Goal: Task Accomplishment & Management: Complete application form

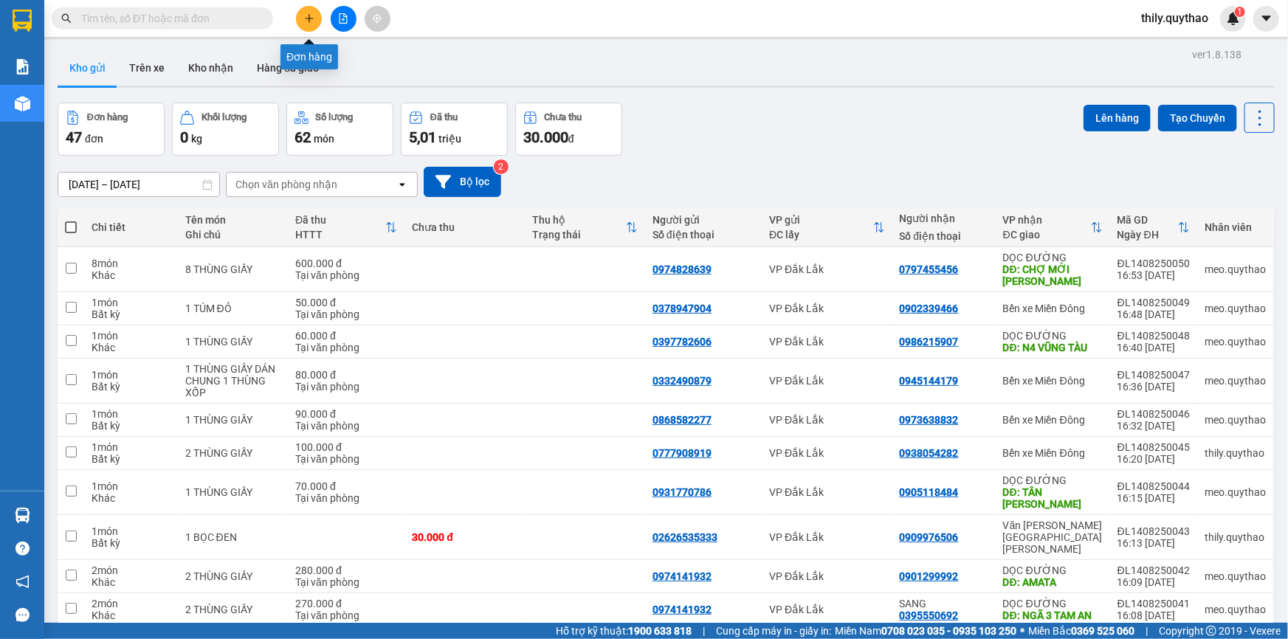
click at [305, 23] on icon "plus" at bounding box center [309, 18] width 10 height 10
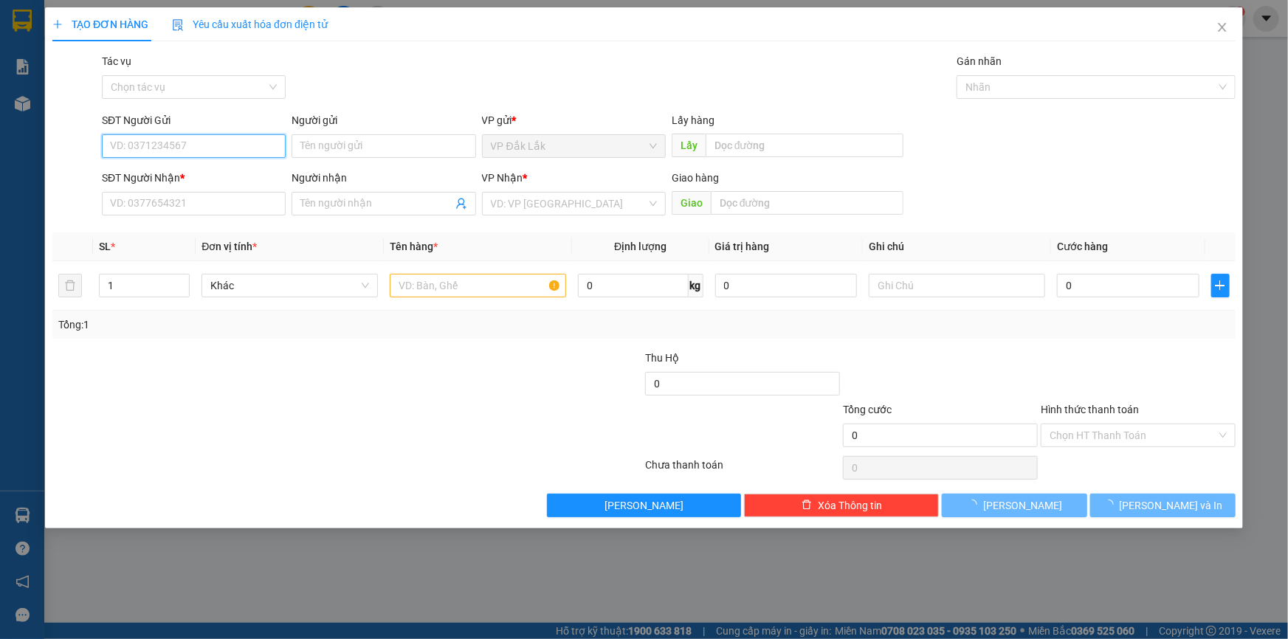
click at [173, 147] on input "SĐT Người Gửi" at bounding box center [194, 146] width 184 height 24
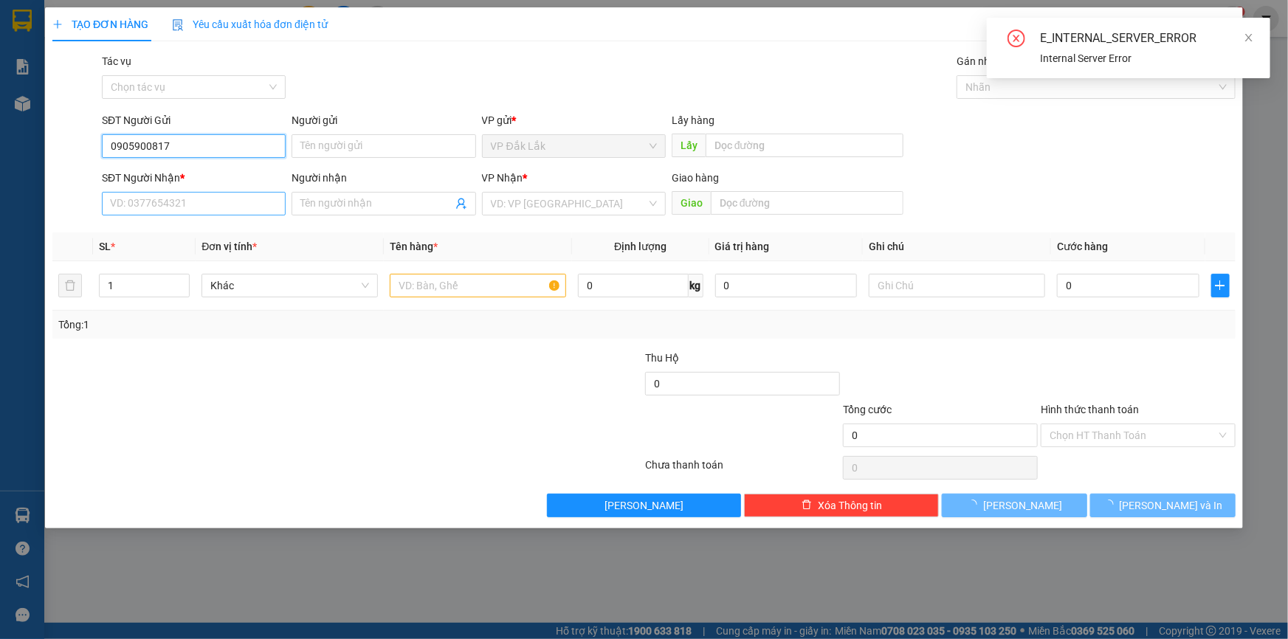
type input "0905900817"
click at [156, 199] on input "SĐT Người Nhận *" at bounding box center [194, 204] width 184 height 24
type input "0375002031"
click at [513, 207] on input "search" at bounding box center [569, 204] width 156 height 22
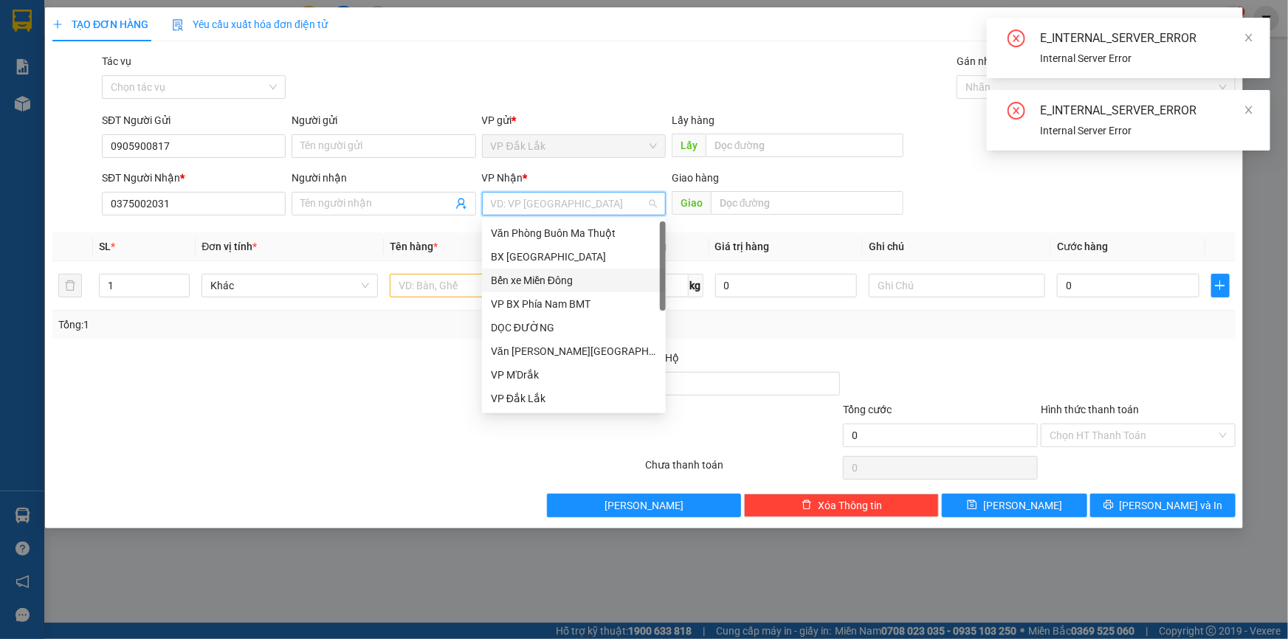
click at [560, 282] on div "Bến xe Miền Đông" at bounding box center [574, 280] width 166 height 16
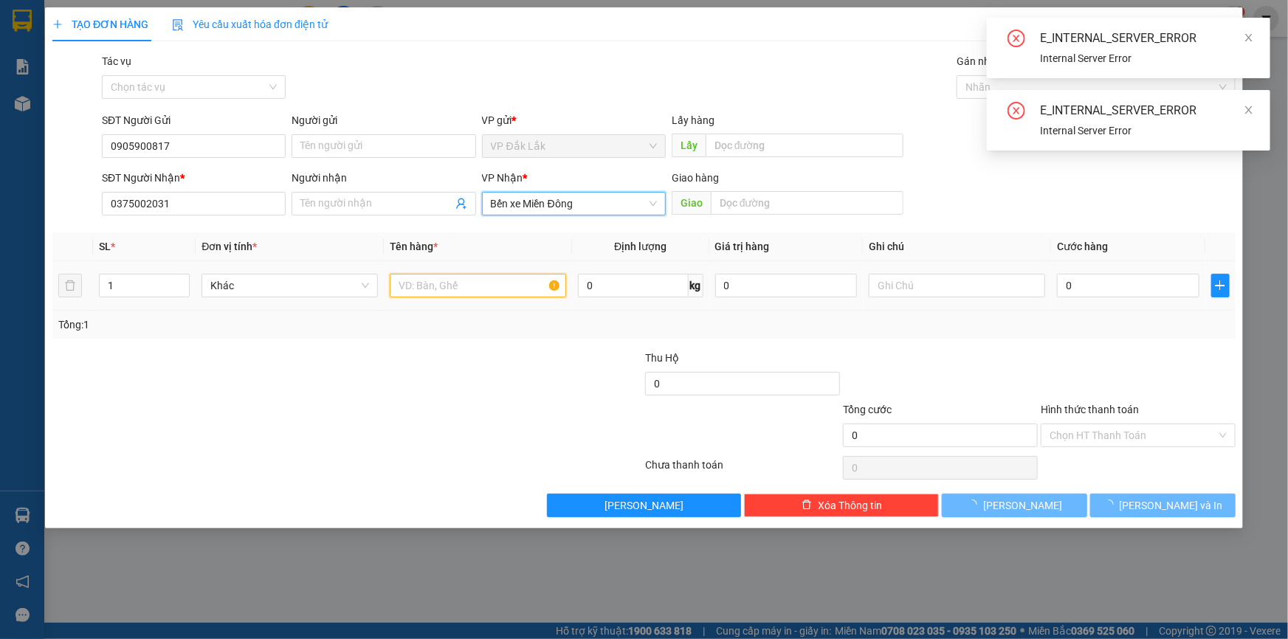
click at [468, 289] on input "text" at bounding box center [478, 286] width 176 height 24
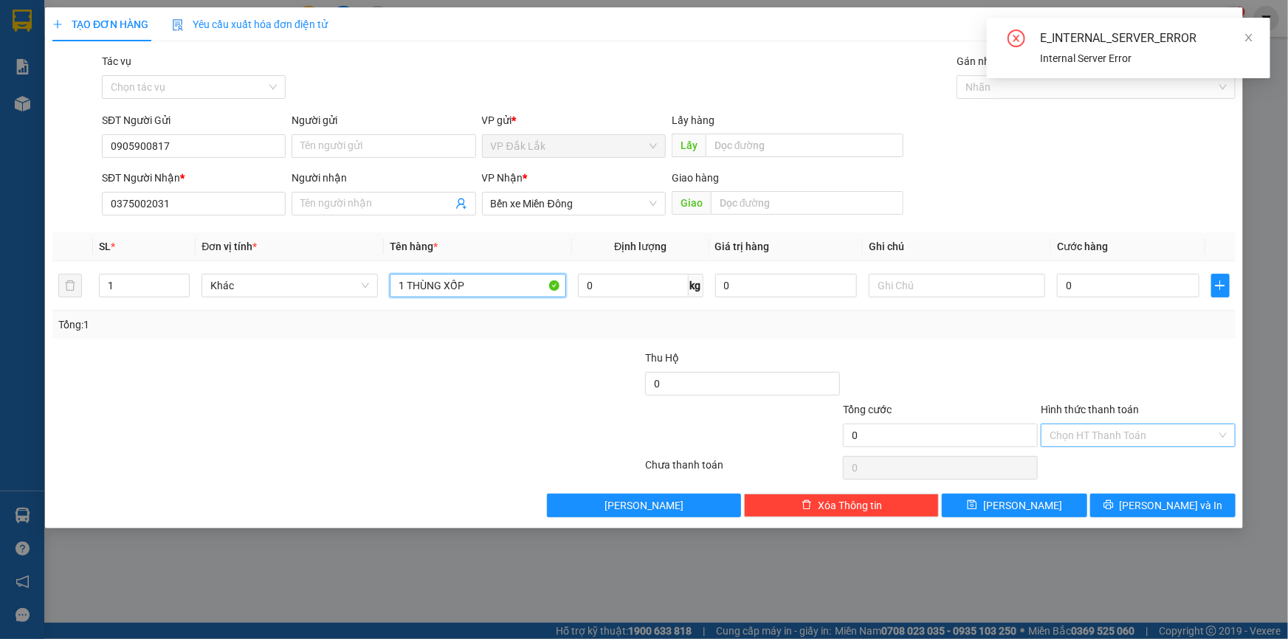
type input "1 THÙNG XỐP"
click at [1073, 437] on input "Hình thức thanh toán" at bounding box center [1133, 435] width 167 height 22
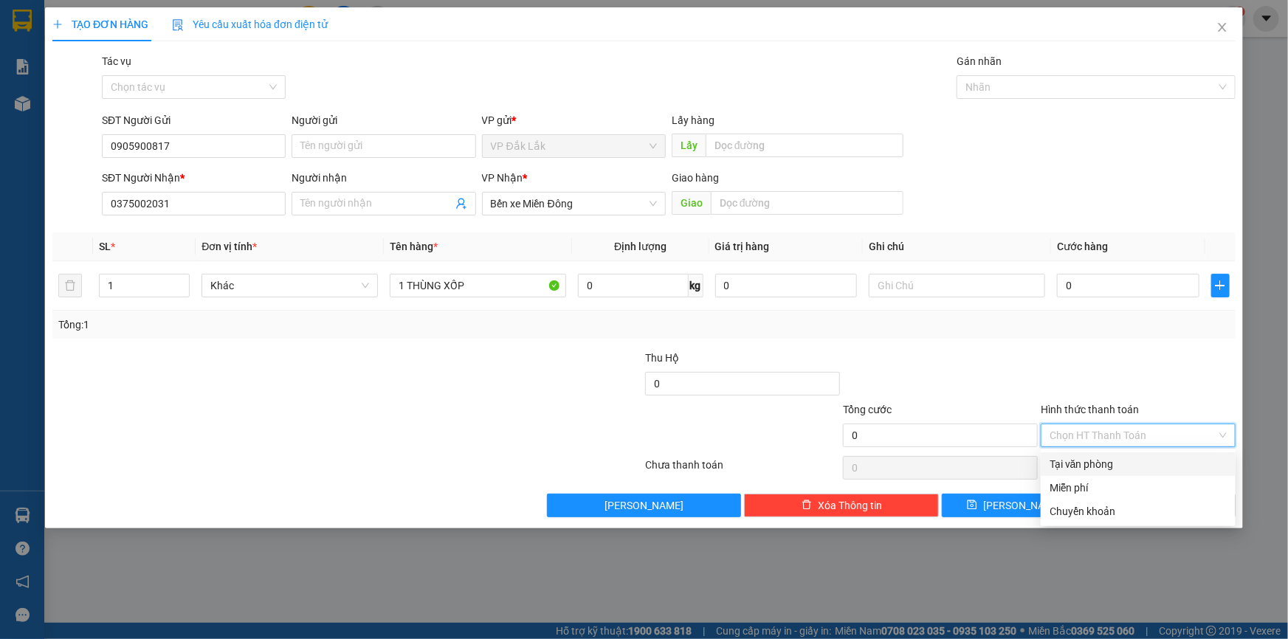
click at [1073, 464] on div "Tại văn phòng" at bounding box center [1138, 464] width 177 height 16
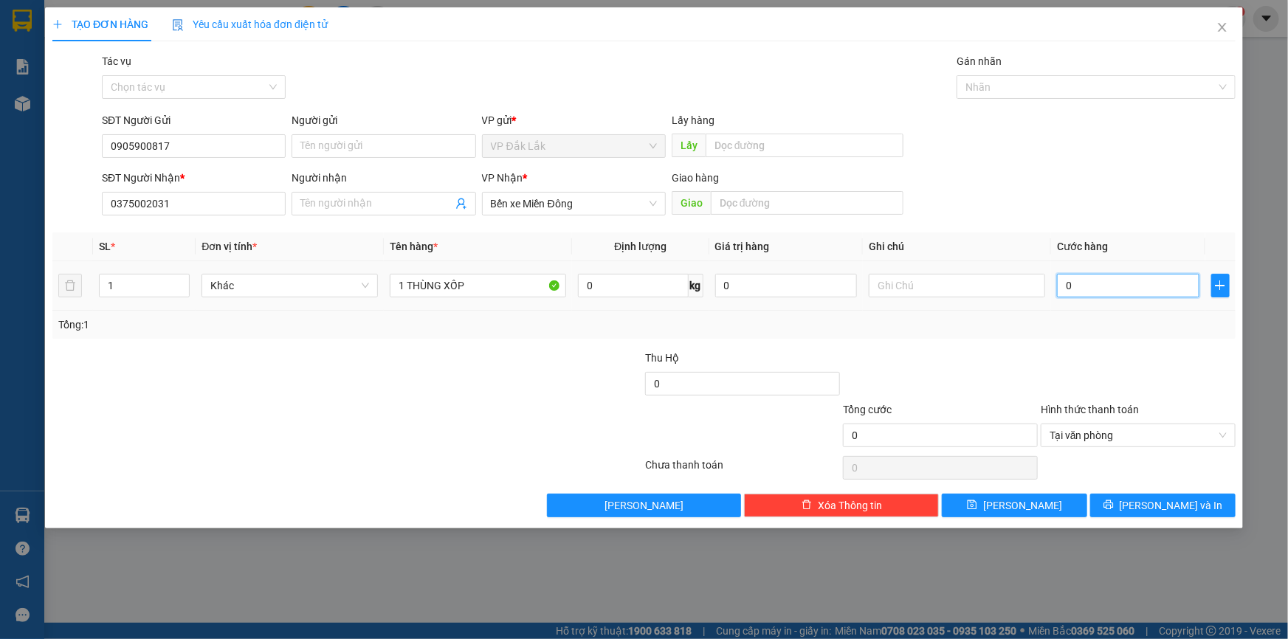
click at [1062, 284] on input "0" at bounding box center [1128, 286] width 142 height 24
type input "4"
type input "40"
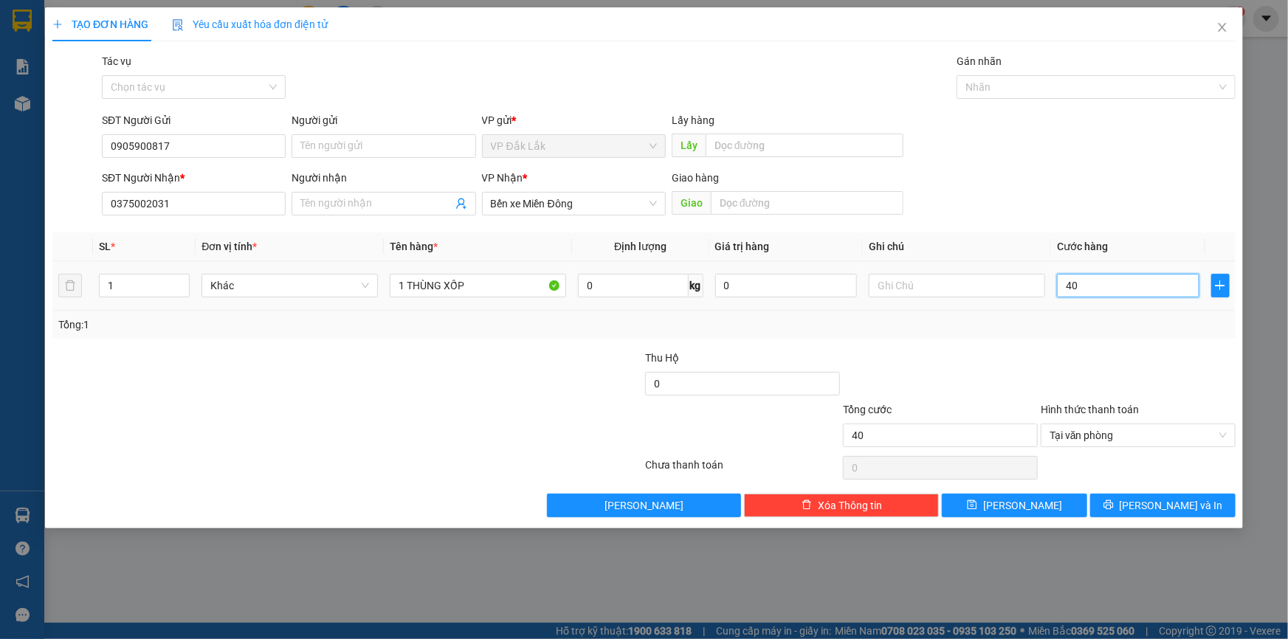
type input "400"
type input "4.000"
type input "40.000"
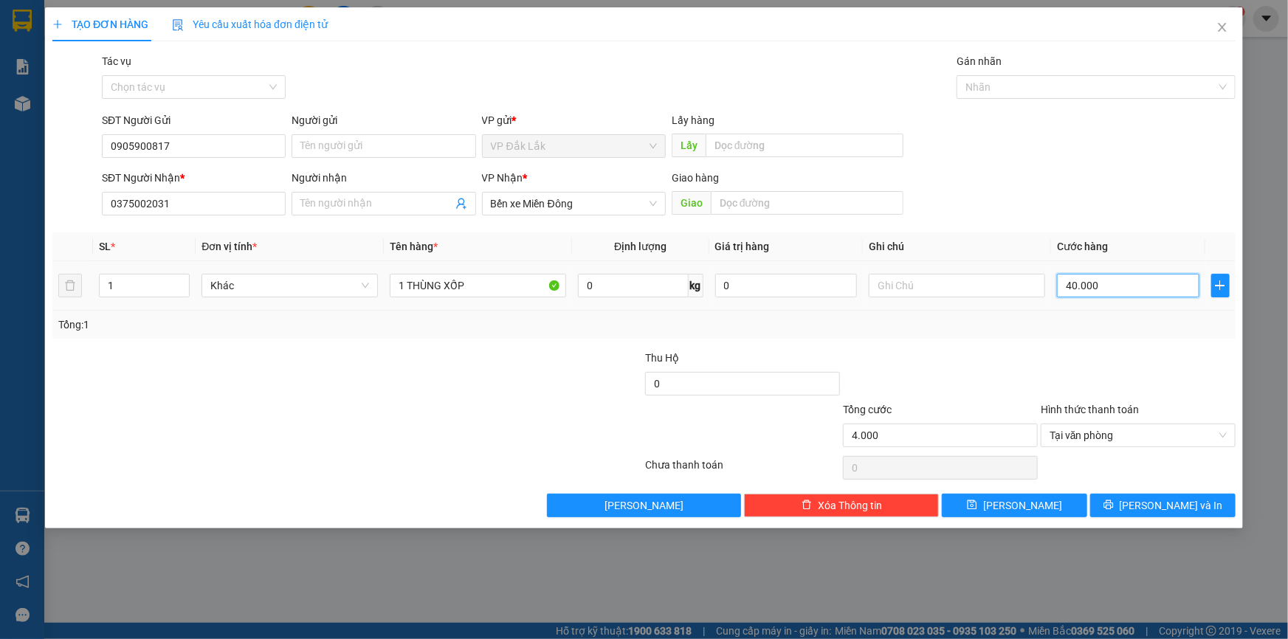
type input "40.000"
click at [1217, 511] on button "Lưu và In" at bounding box center [1162, 506] width 145 height 24
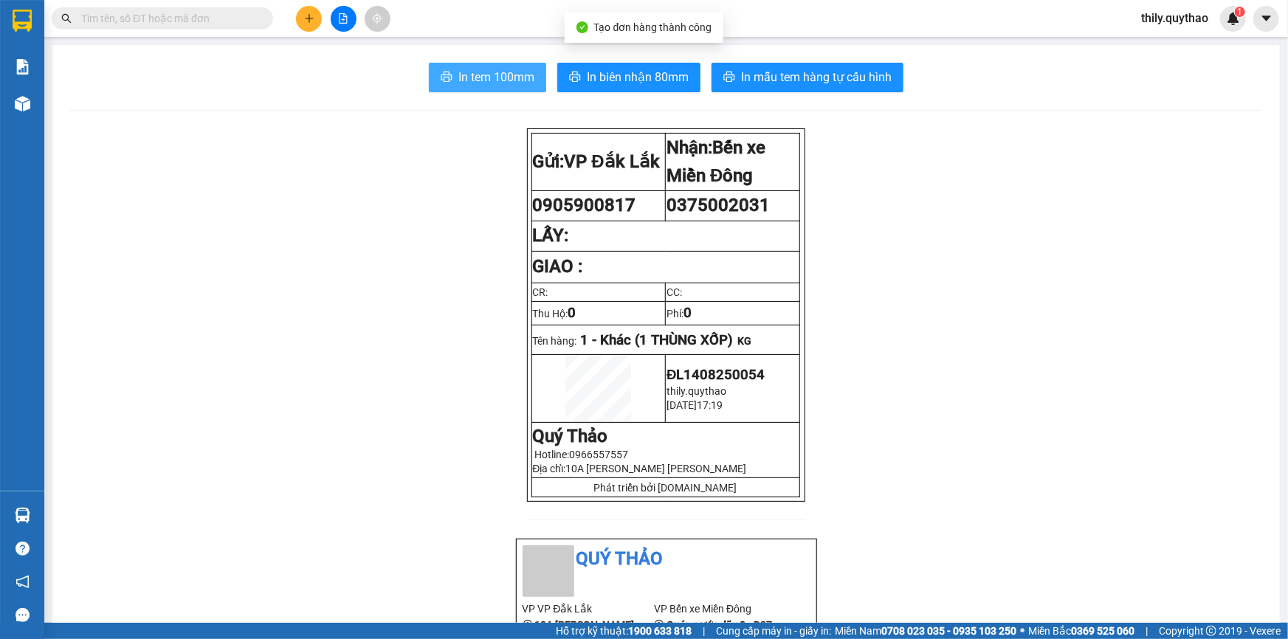
click at [507, 75] on span "In tem 100mm" at bounding box center [496, 77] width 76 height 18
click at [304, 16] on icon "plus" at bounding box center [309, 18] width 10 height 10
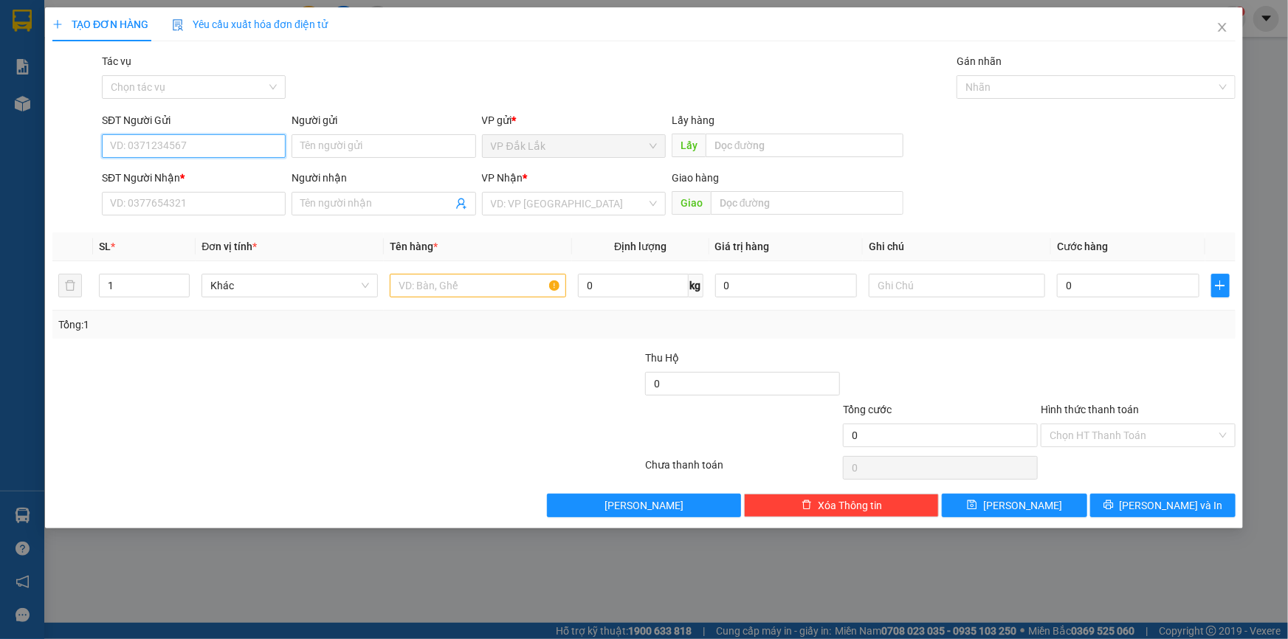
click at [251, 141] on input "SĐT Người Gửi" at bounding box center [194, 146] width 184 height 24
type input "0971526167"
click at [192, 176] on div "0971526167" at bounding box center [194, 176] width 166 height 16
type input "0947823943"
type input "0971526167"
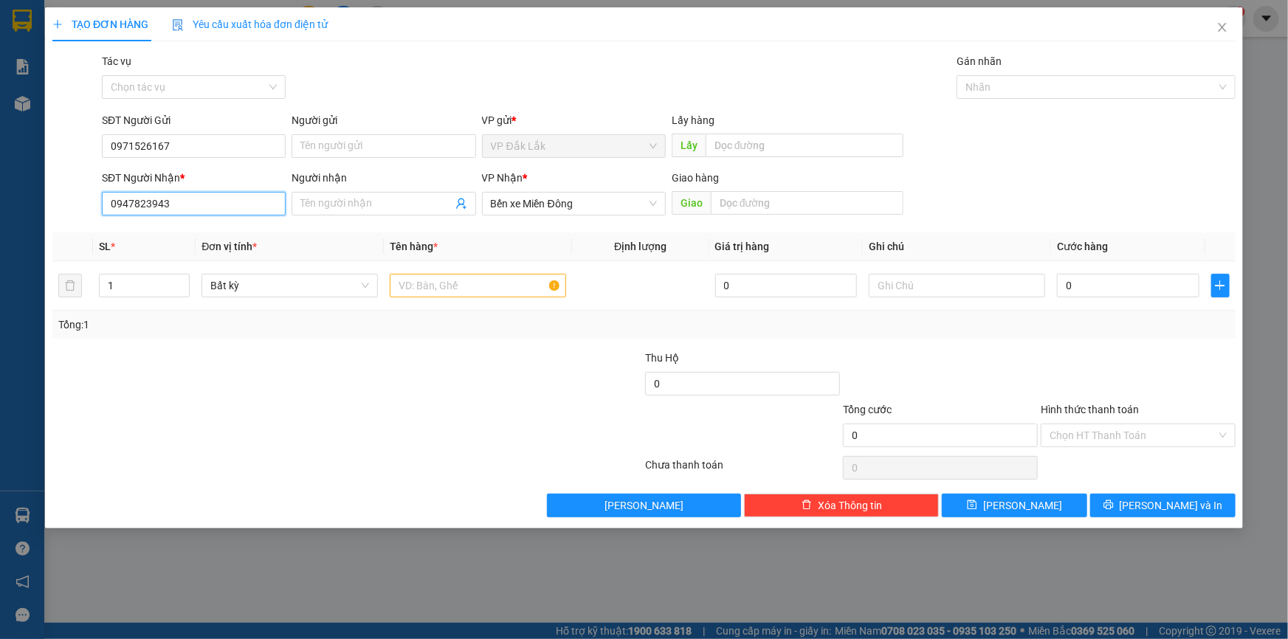
click at [190, 199] on input "0947823943" at bounding box center [194, 204] width 184 height 24
click at [499, 287] on input "text" at bounding box center [478, 286] width 176 height 24
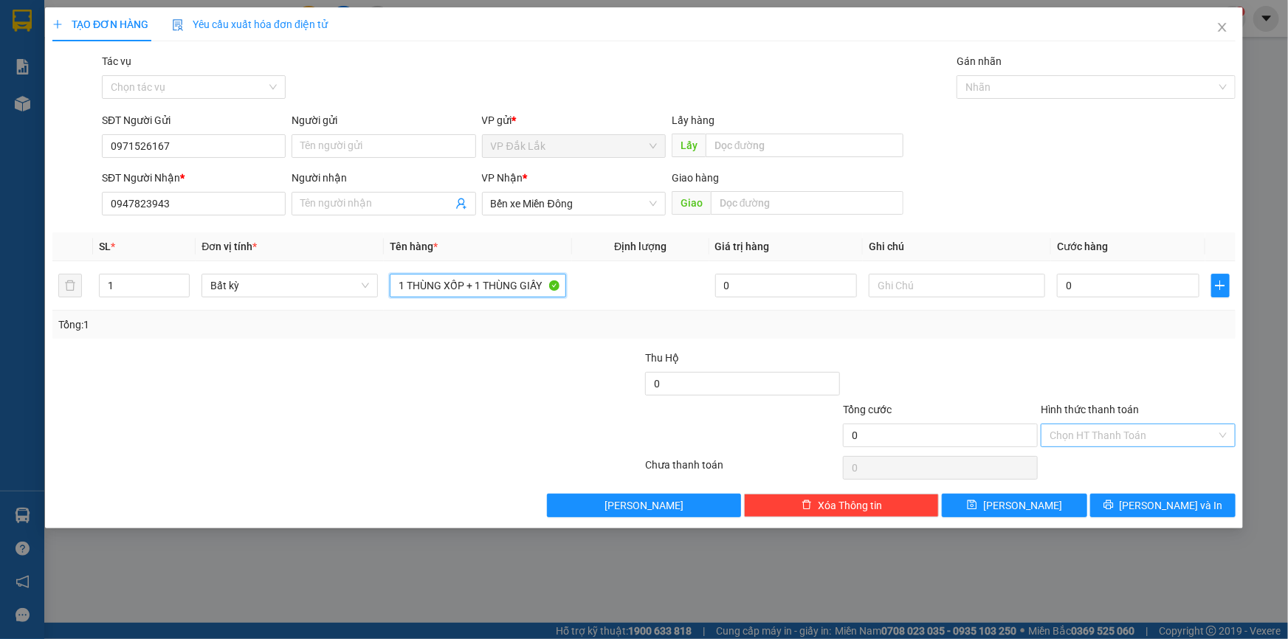
type input "1 THÙNG XỐP + 1 THÙNG GIẤY"
click at [1129, 436] on input "Hình thức thanh toán" at bounding box center [1133, 435] width 167 height 22
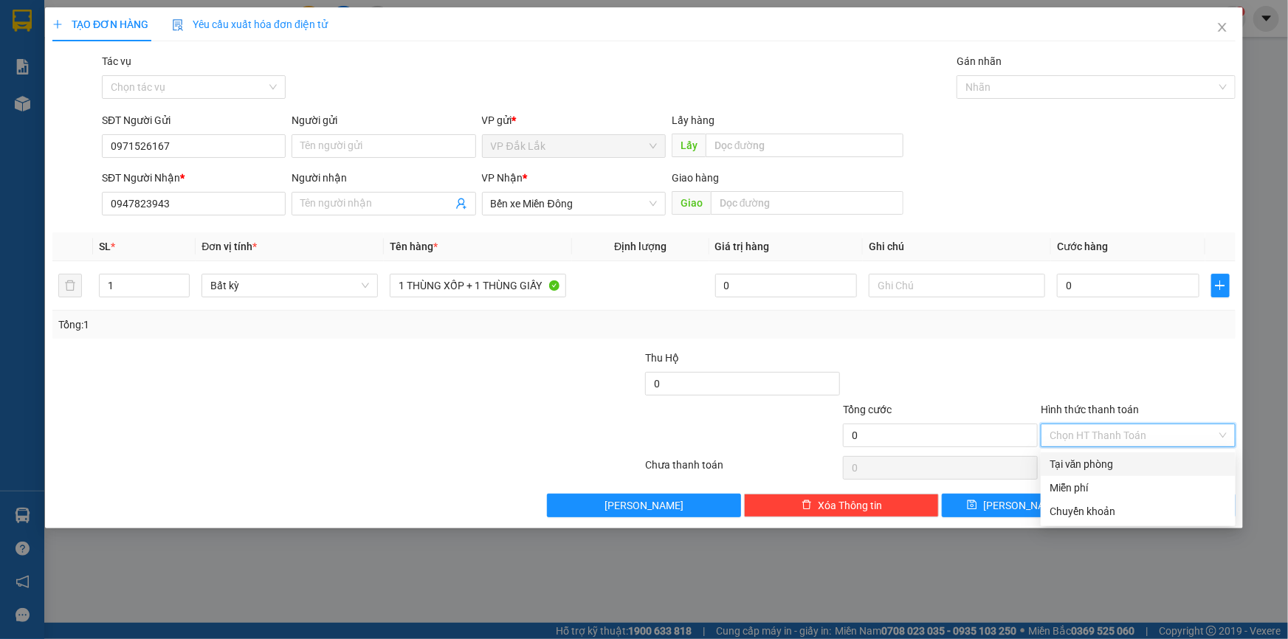
click at [1122, 469] on div "Tại văn phòng" at bounding box center [1138, 464] width 177 height 16
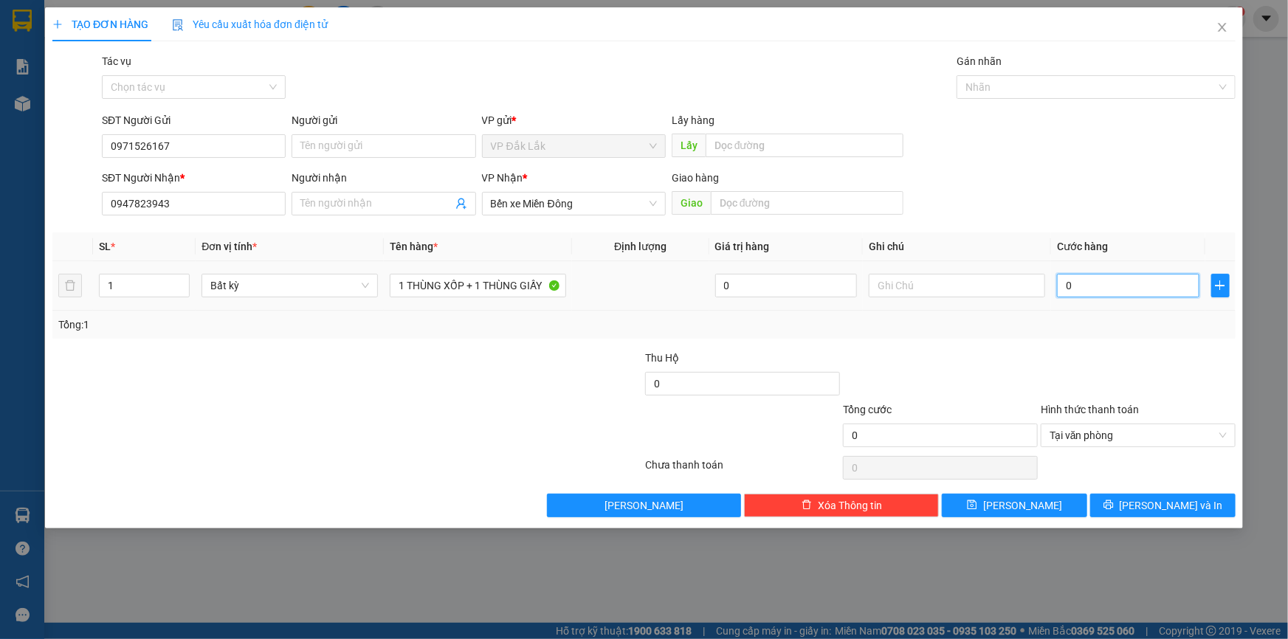
click at [1122, 292] on input "0" at bounding box center [1128, 286] width 142 height 24
type input "1"
type input "10"
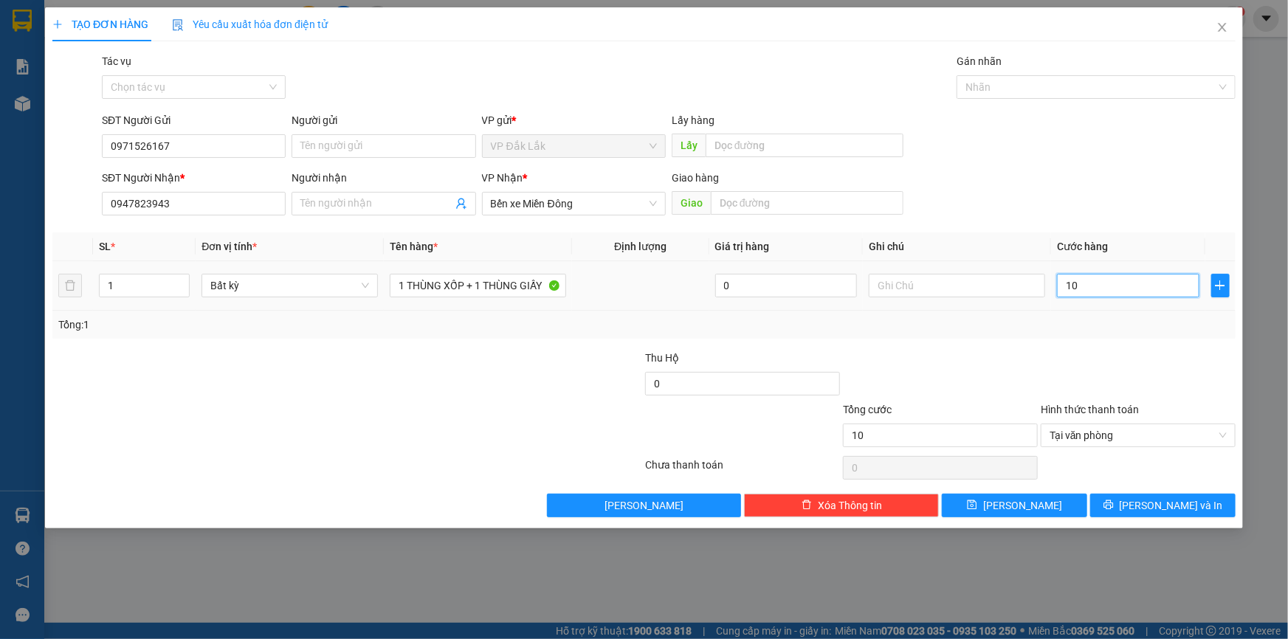
type input "100"
type input "1.000"
type input "10.000"
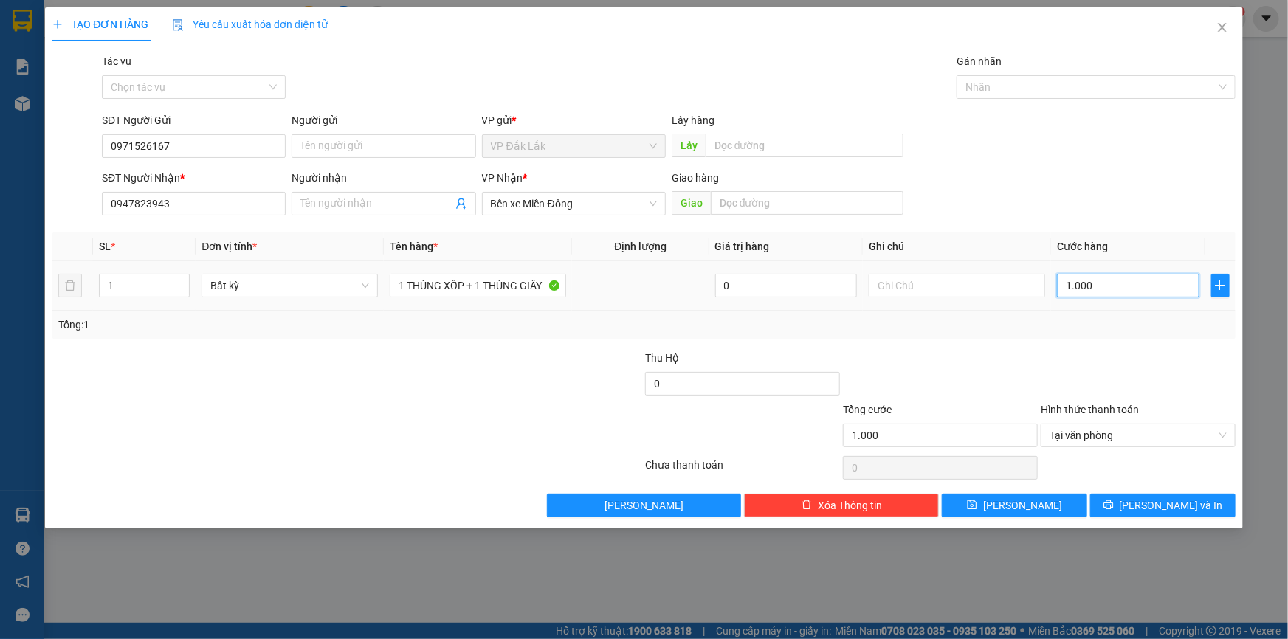
type input "10.000"
type input "100.000"
click at [1174, 498] on span "Lưu và In" at bounding box center [1171, 506] width 103 height 16
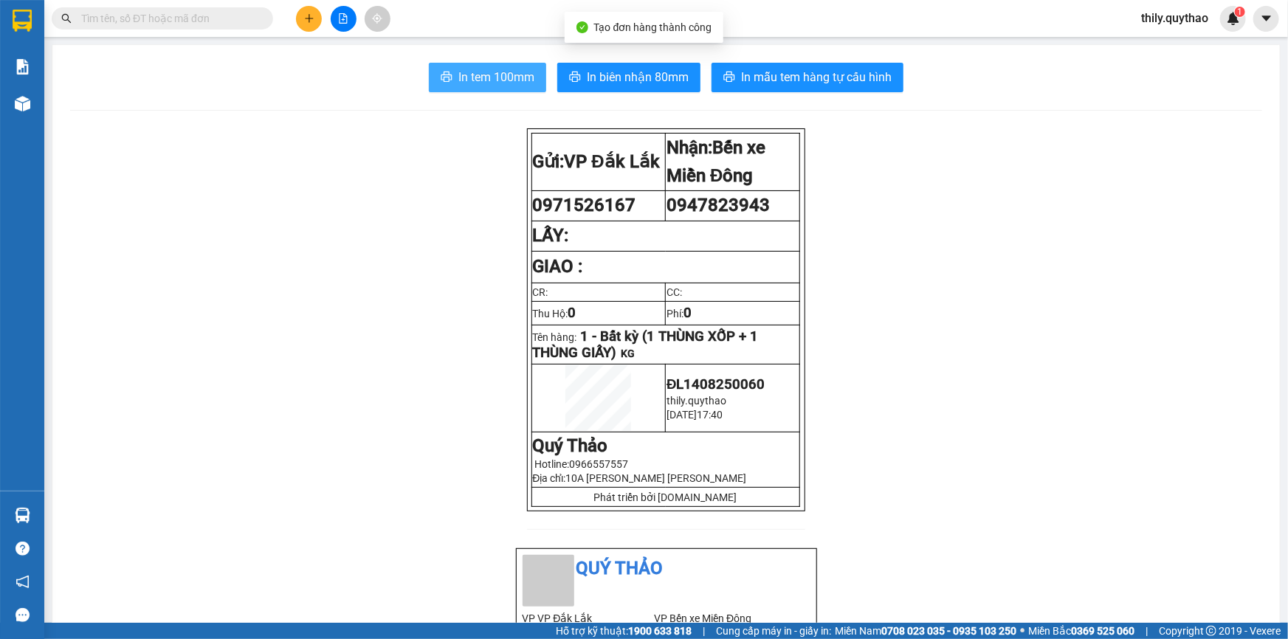
click at [480, 72] on span "In tem 100mm" at bounding box center [496, 77] width 76 height 18
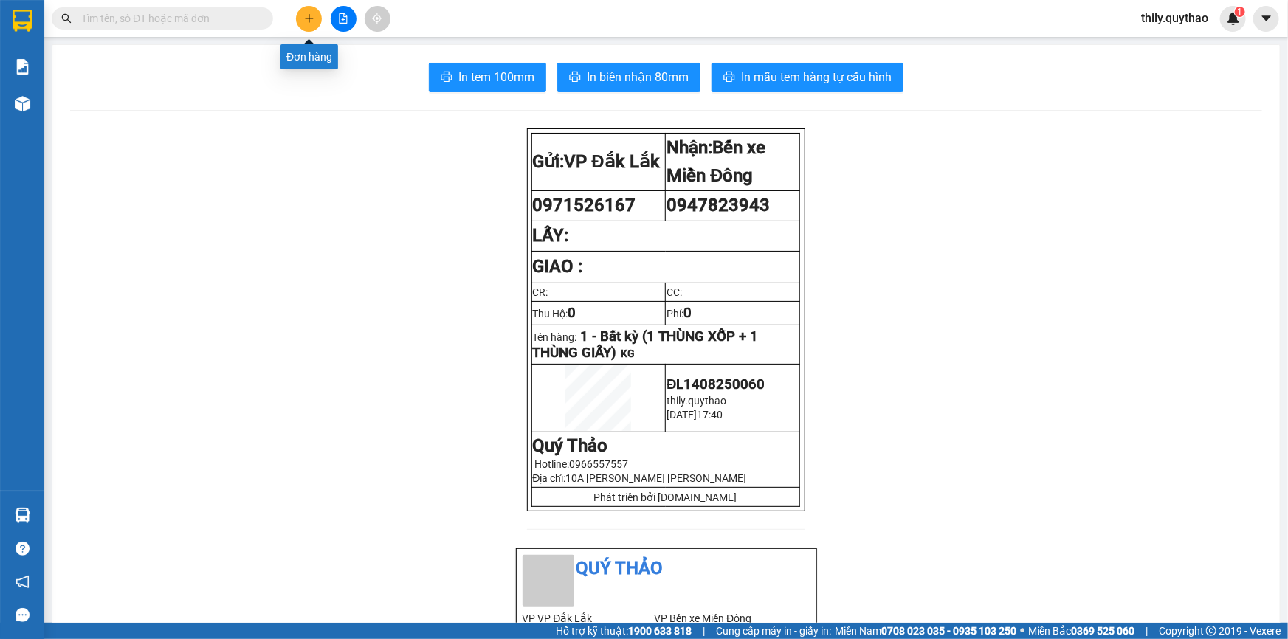
click at [309, 15] on icon "plus" at bounding box center [309, 18] width 10 height 10
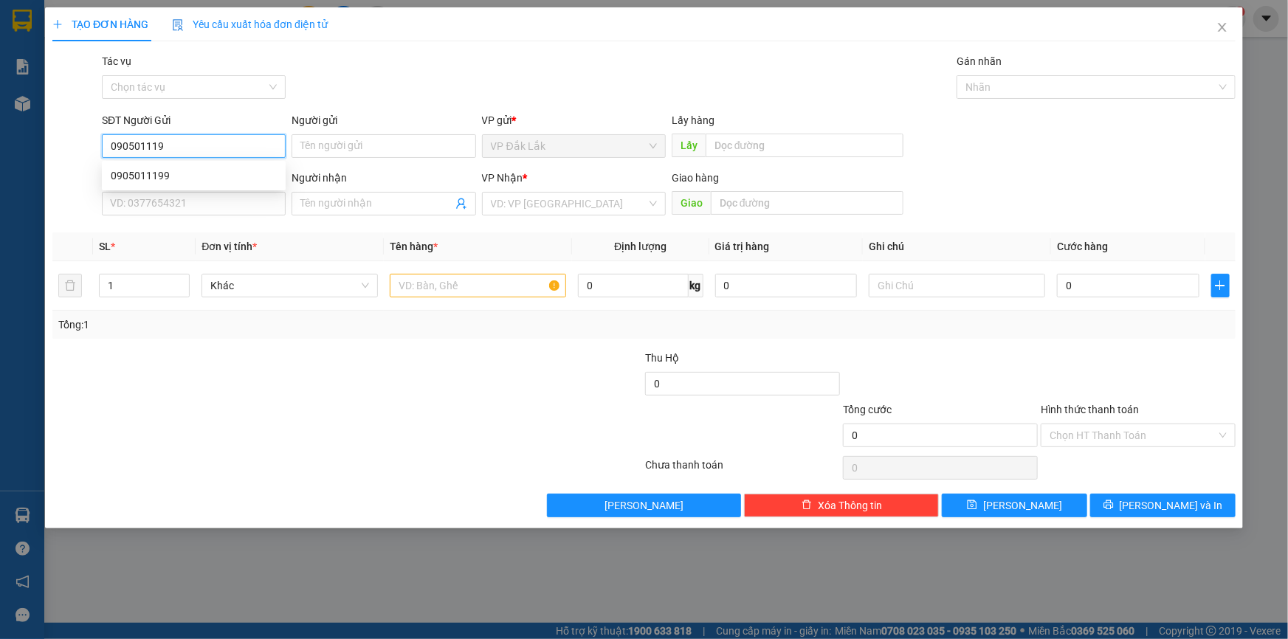
type input "0905011199"
click at [148, 179] on div "0905011199" at bounding box center [194, 176] width 166 height 16
type input "0919490099"
type input "0905011199"
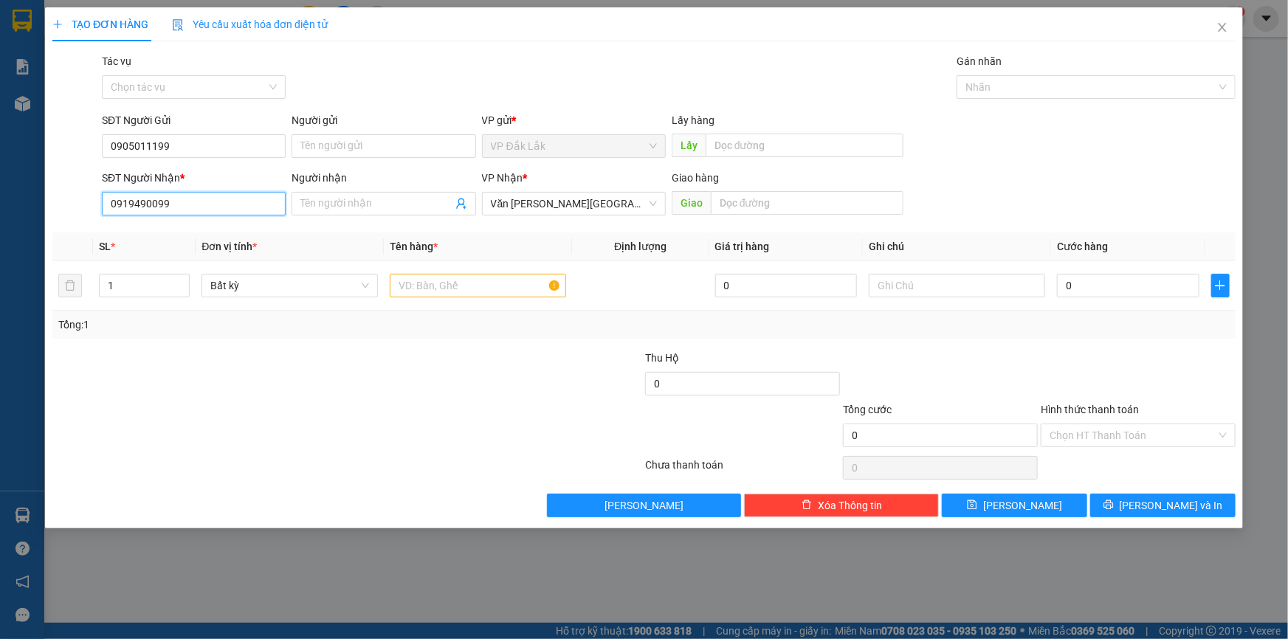
click at [175, 204] on input "0919490099" at bounding box center [194, 204] width 184 height 24
click at [413, 288] on input "text" at bounding box center [478, 286] width 176 height 24
type input "1 THÙNG GIẤY"
click at [1070, 436] on input "Hình thức thanh toán" at bounding box center [1133, 435] width 167 height 22
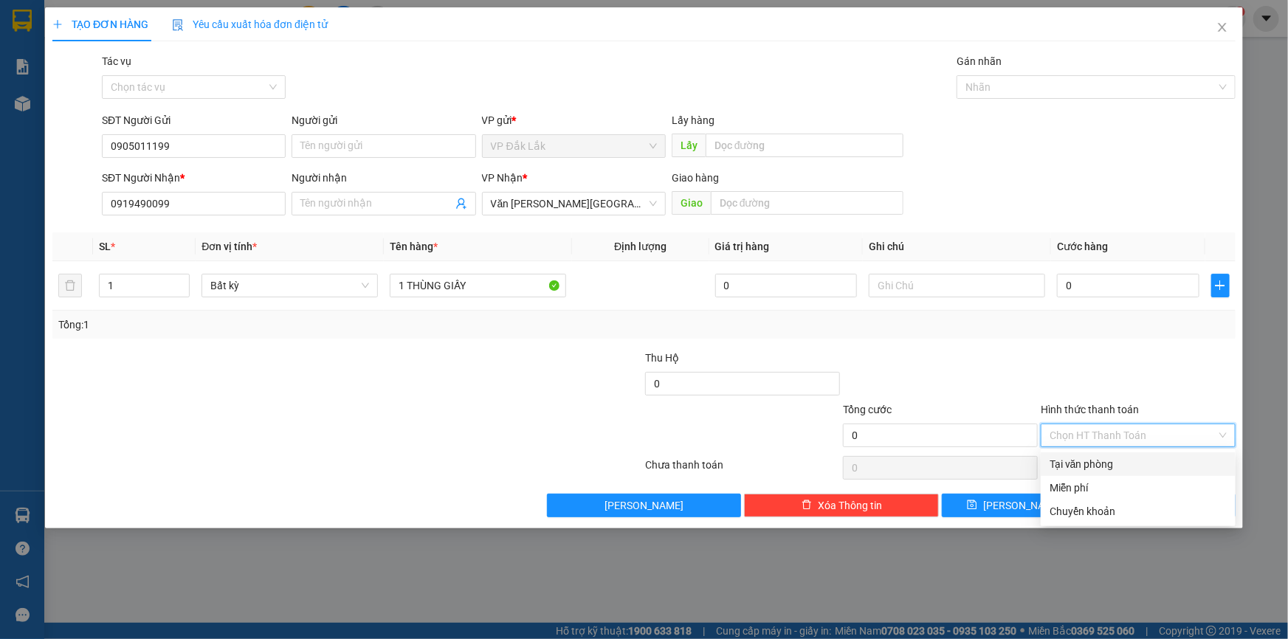
click at [1073, 466] on div "Tại văn phòng" at bounding box center [1138, 464] width 177 height 16
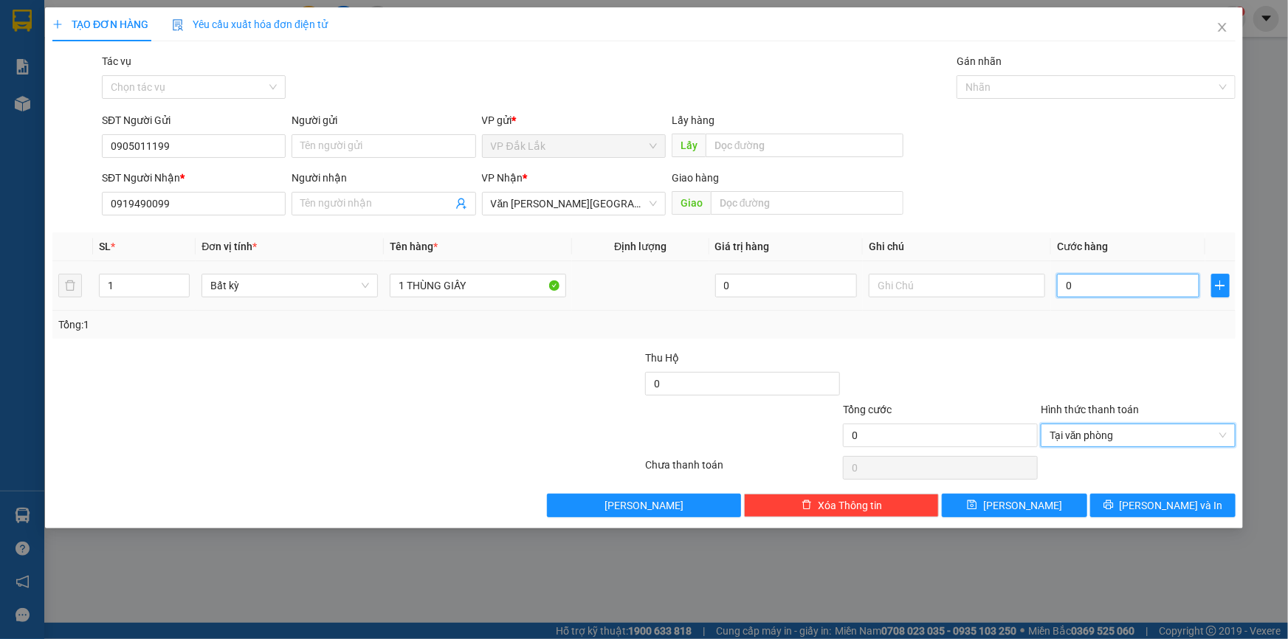
click at [1066, 285] on input "0" at bounding box center [1128, 286] width 142 height 24
type input "4"
type input "40"
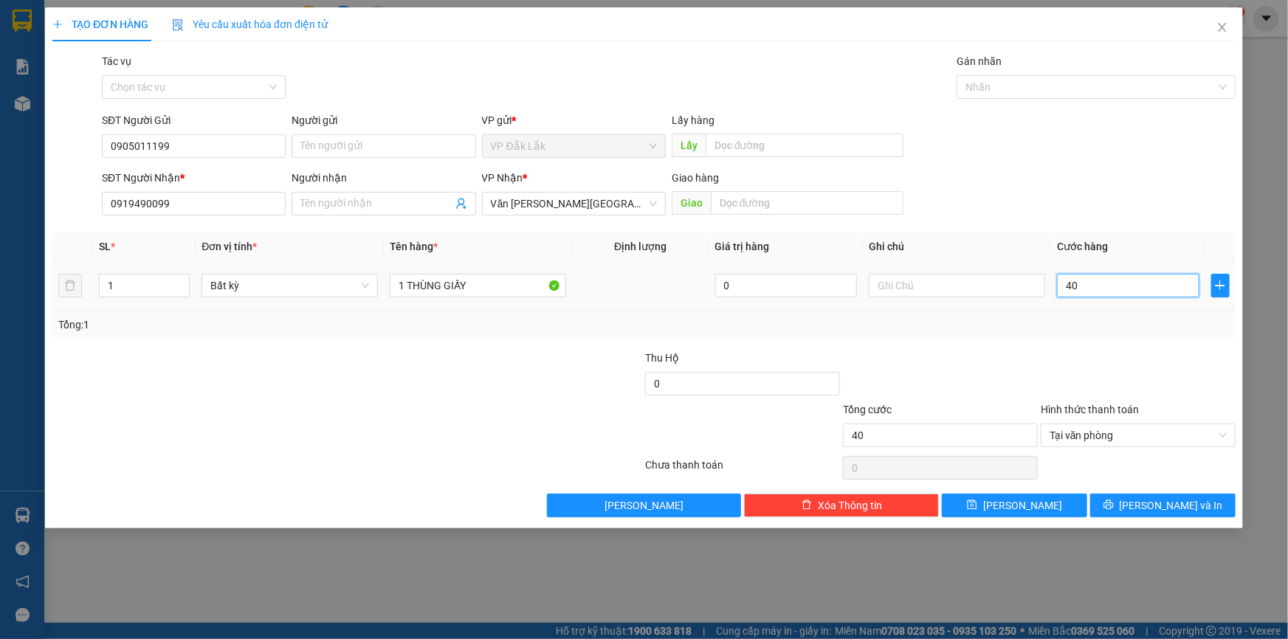
type input "400"
type input "4.000"
type input "40.000"
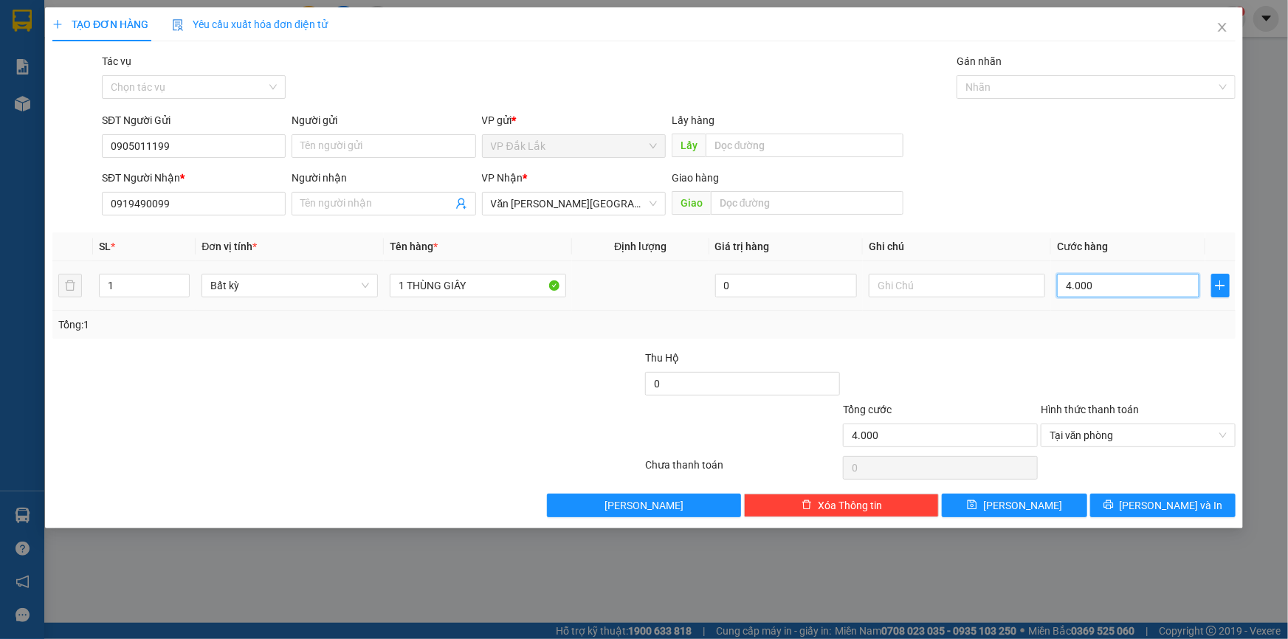
type input "40.000"
click at [1130, 507] on button "Lưu và In" at bounding box center [1162, 506] width 145 height 24
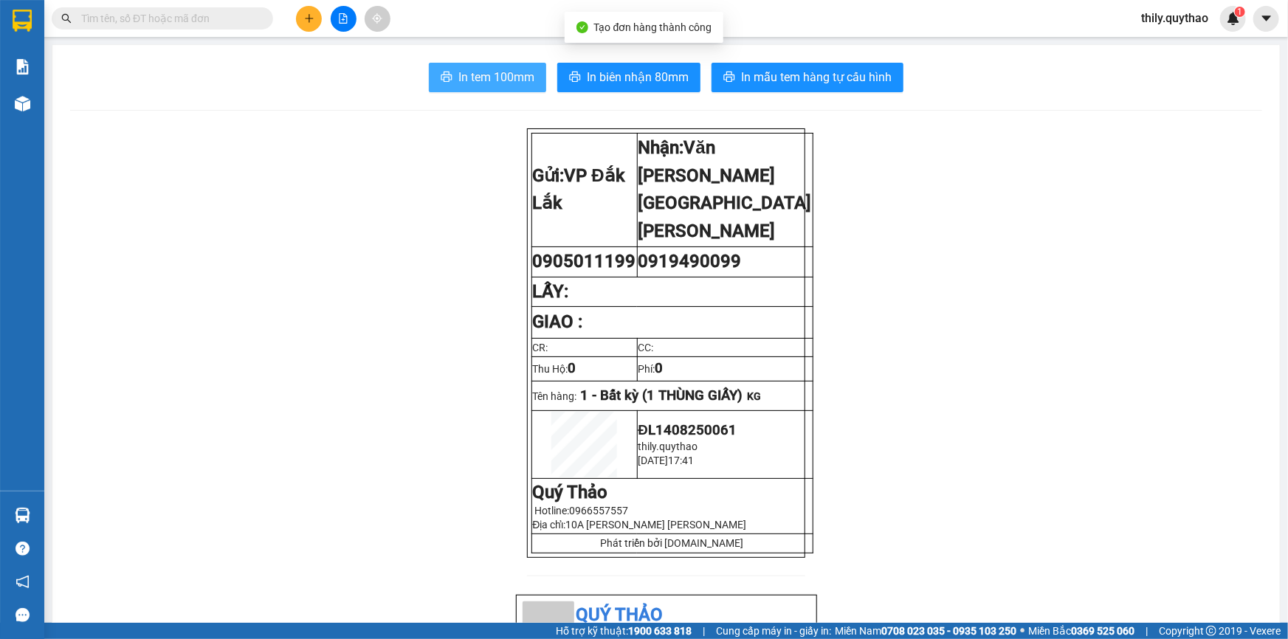
click at [474, 79] on span "In tem 100mm" at bounding box center [496, 77] width 76 height 18
click at [313, 22] on icon "plus" at bounding box center [309, 18] width 10 height 10
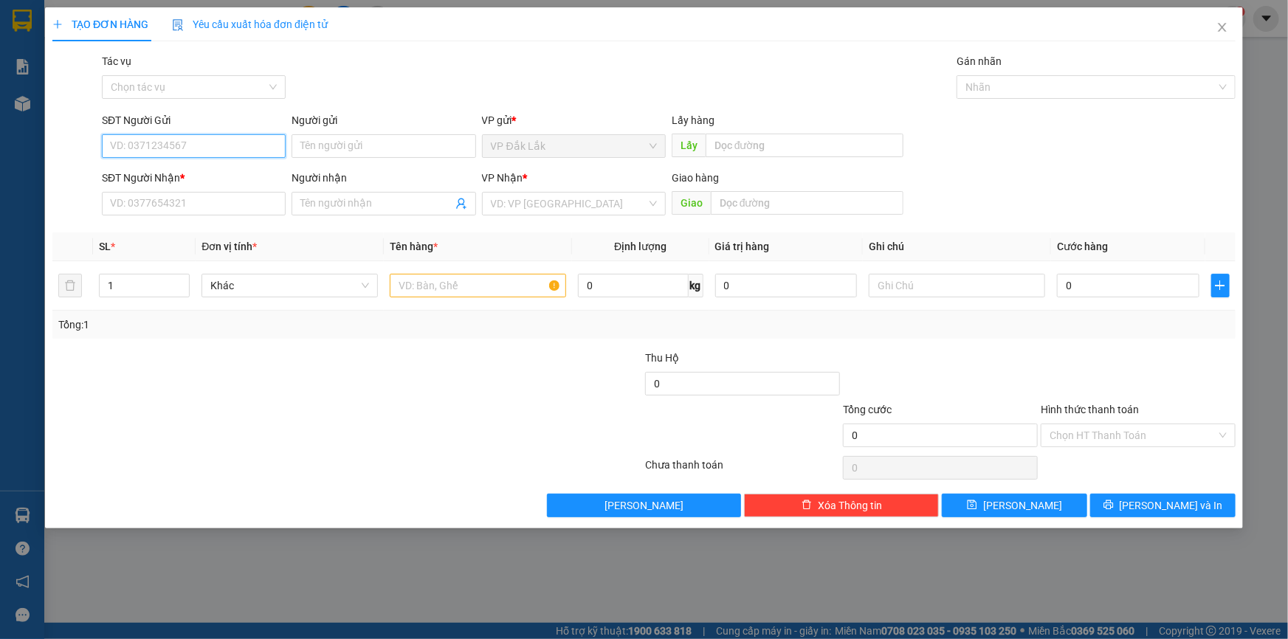
click at [192, 147] on input "SĐT Người Gửi" at bounding box center [194, 146] width 184 height 24
click at [177, 201] on input "SĐT Người Nhận *" at bounding box center [194, 204] width 184 height 24
type input "0901254113"
click at [177, 143] on input "SĐT Người Gửi" at bounding box center [194, 146] width 184 height 24
type input "0982251125"
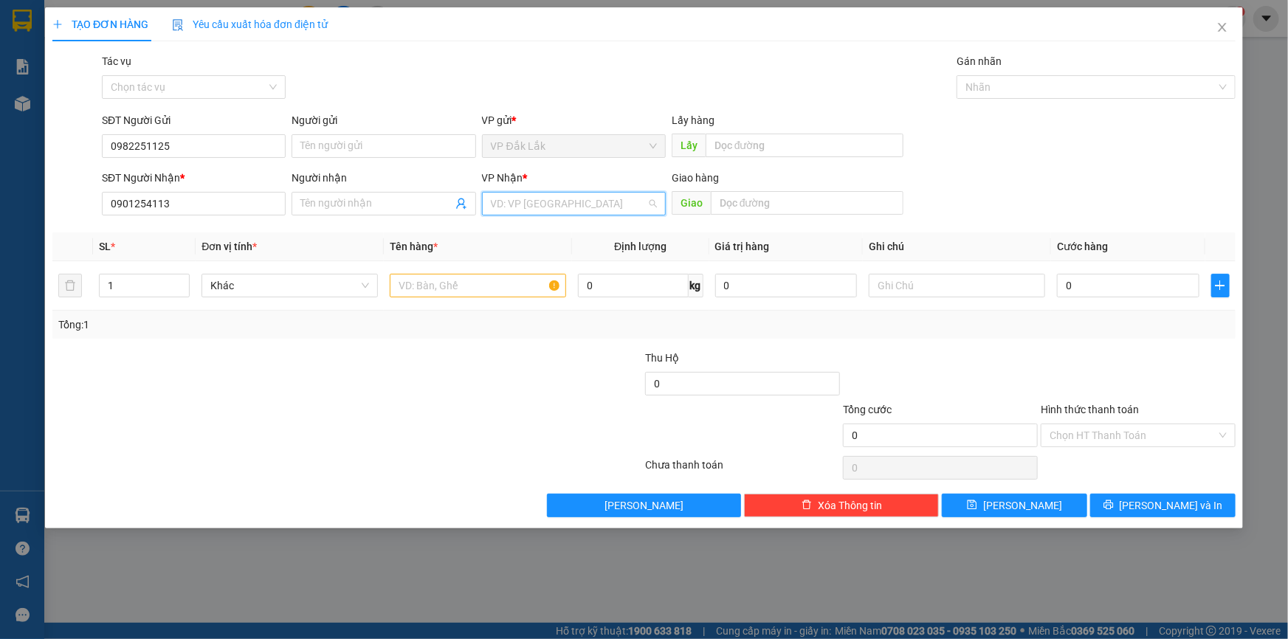
click at [552, 210] on input "search" at bounding box center [569, 204] width 156 height 22
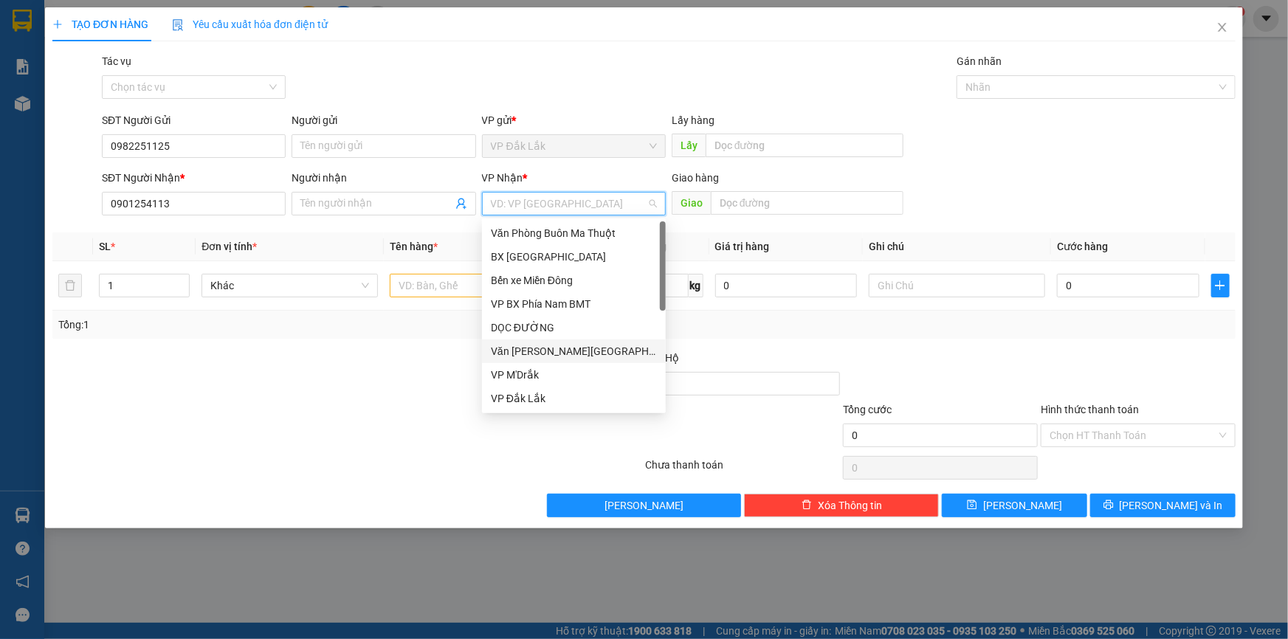
click at [558, 354] on div "Văn [PERSON_NAME][GEOGRAPHIC_DATA][PERSON_NAME]" at bounding box center [574, 351] width 166 height 16
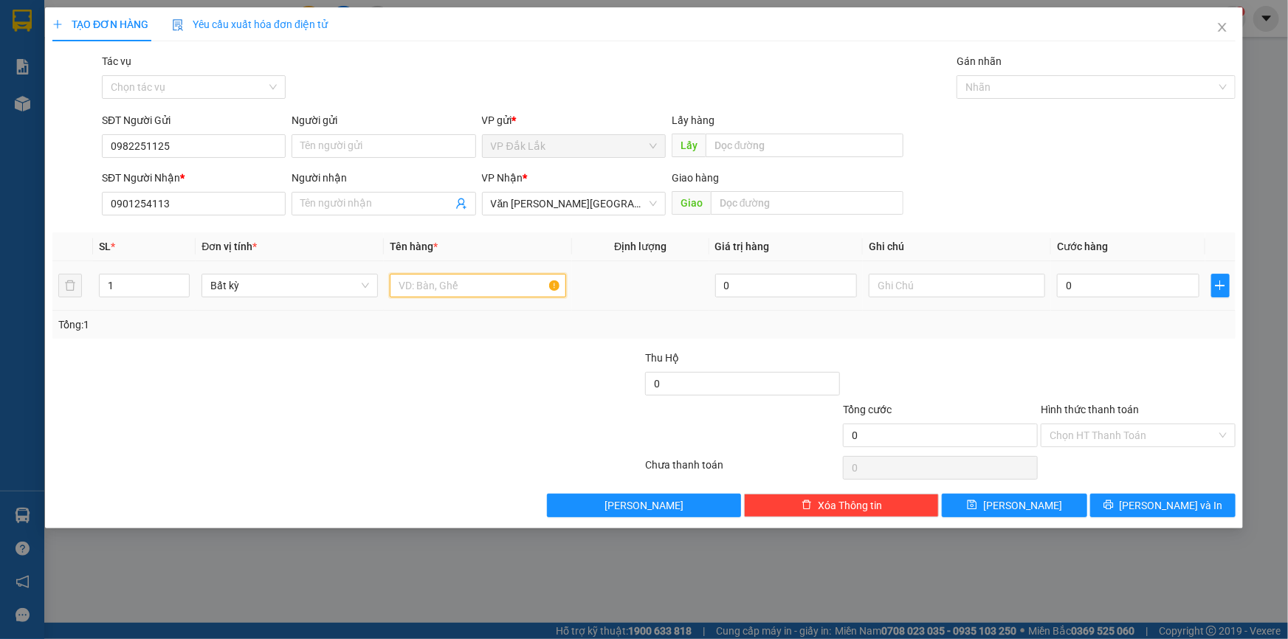
click at [474, 289] on input "text" at bounding box center [478, 286] width 176 height 24
type input "2 THÙNG GIẤY"
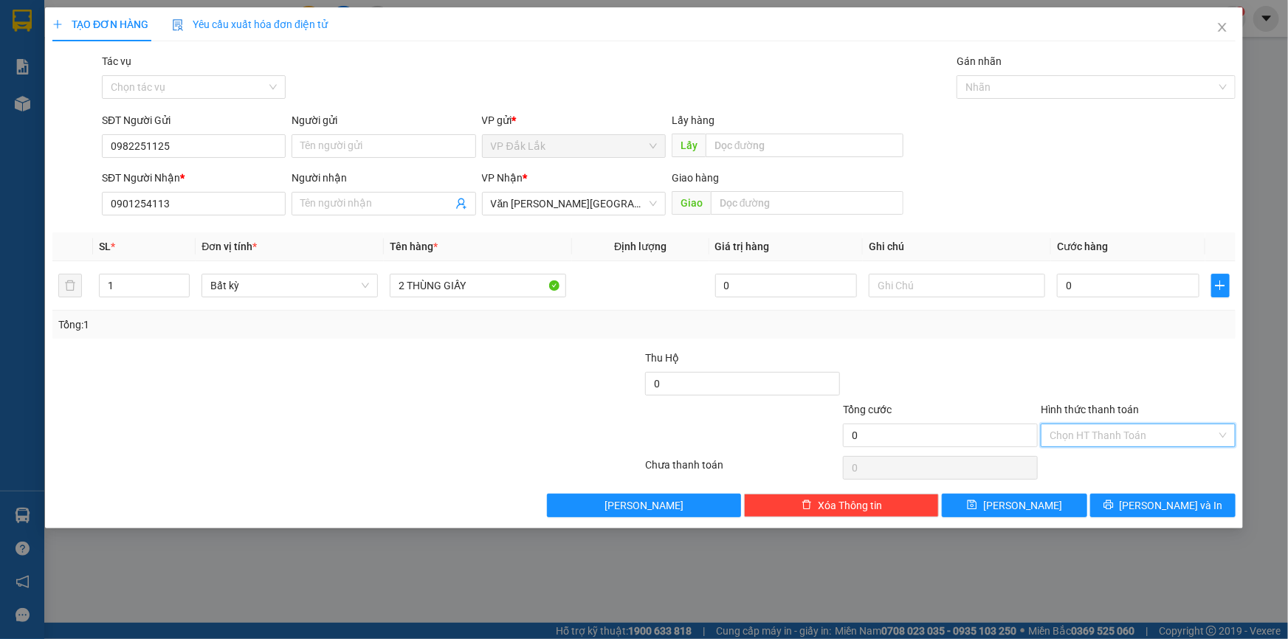
click at [1186, 431] on input "Hình thức thanh toán" at bounding box center [1133, 435] width 167 height 22
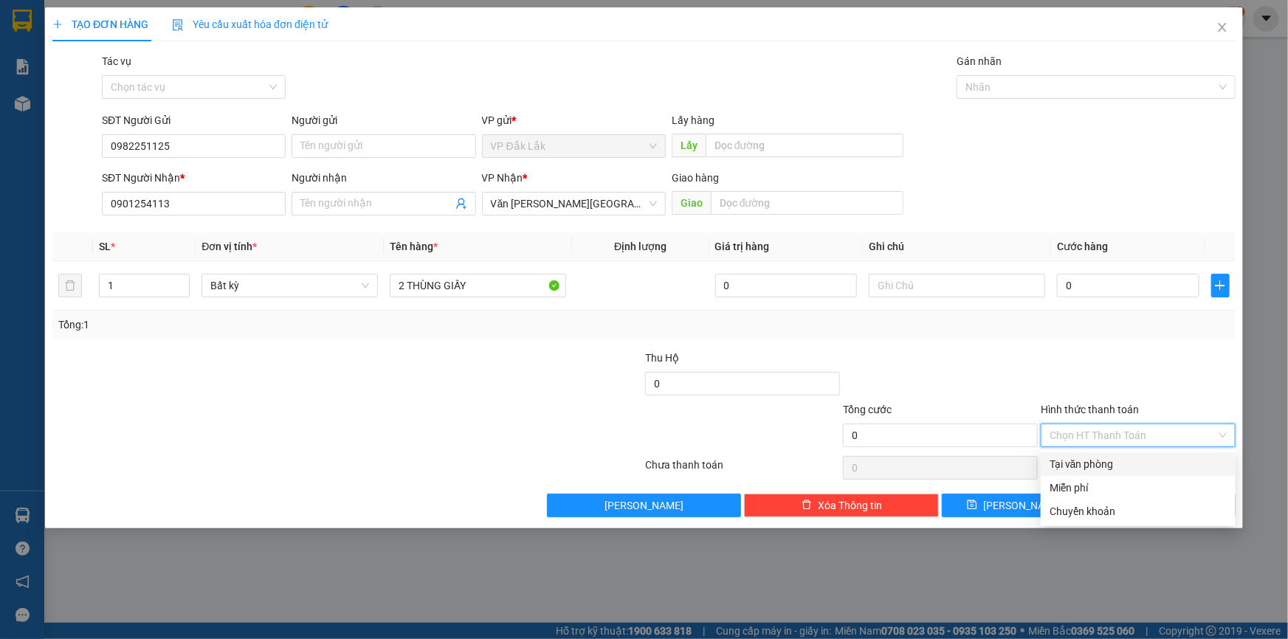
click at [1180, 461] on div "Tại văn phòng" at bounding box center [1138, 464] width 177 height 16
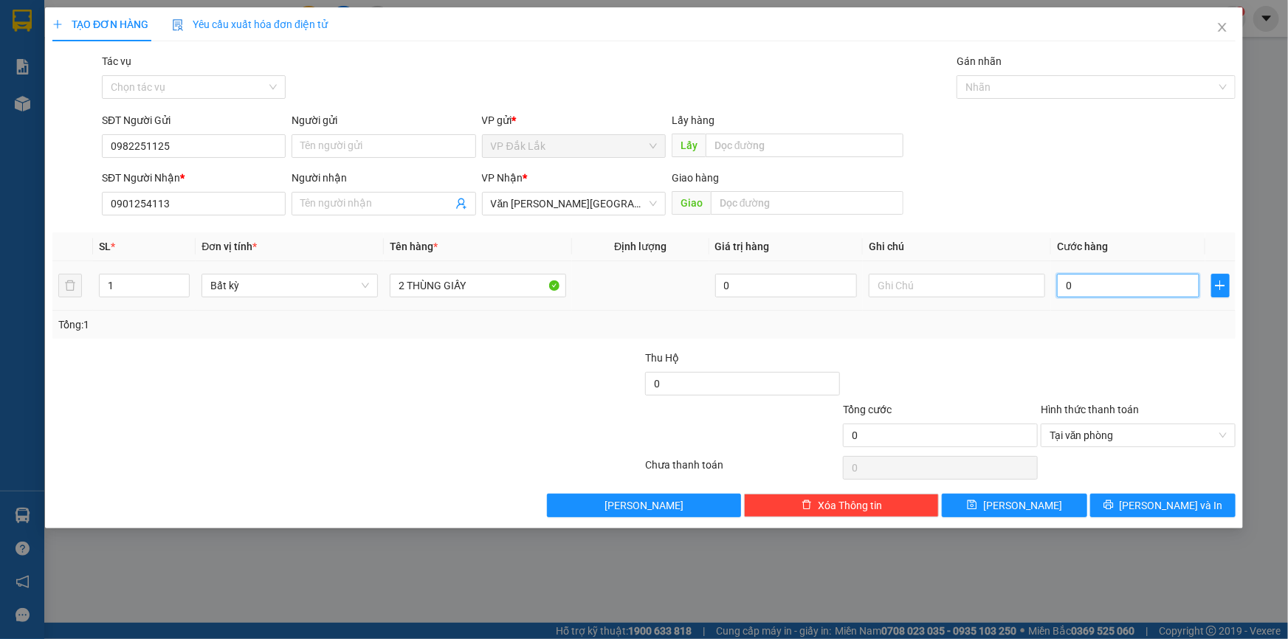
click at [1064, 283] on input "0" at bounding box center [1128, 286] width 142 height 24
type input "9"
type input "90"
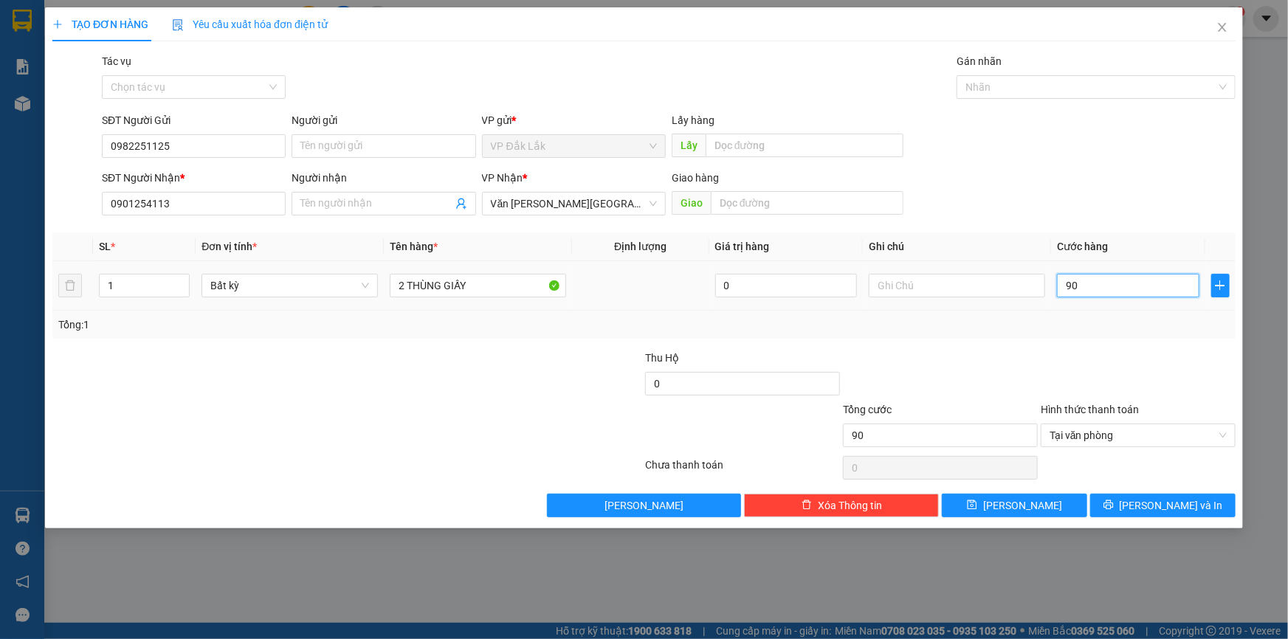
type input "900"
type input "9.000"
type input "90.000"
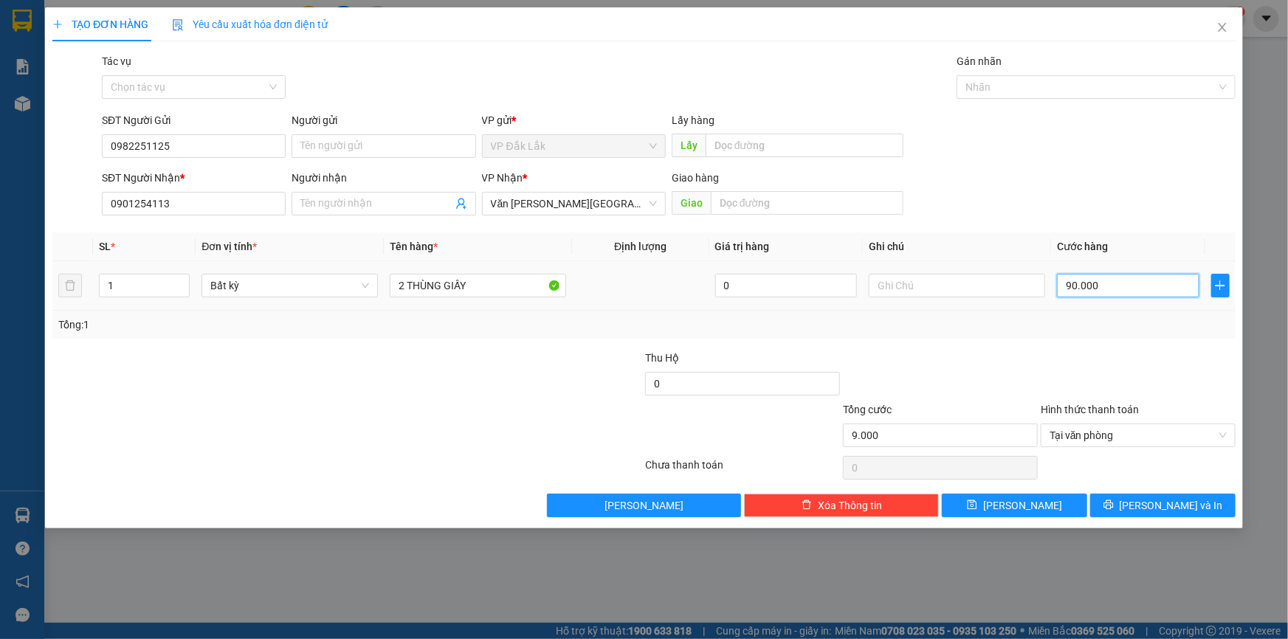
type input "90.000"
click at [1167, 509] on span "Lưu và In" at bounding box center [1171, 506] width 103 height 16
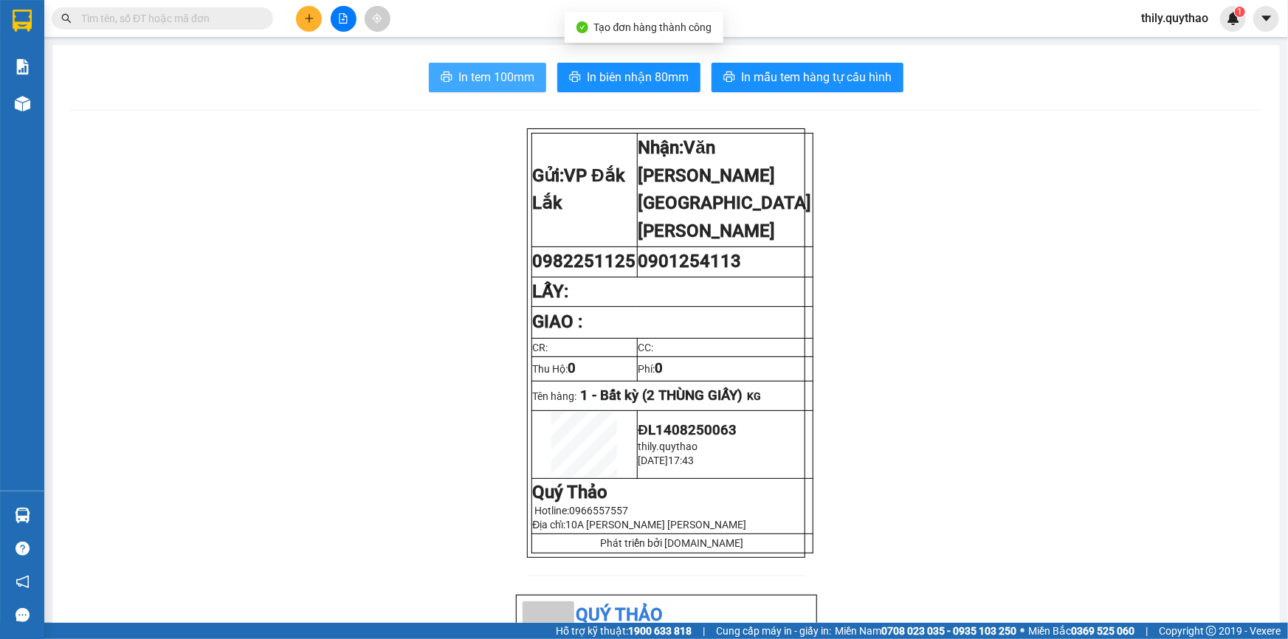
click at [509, 79] on span "In tem 100mm" at bounding box center [496, 77] width 76 height 18
click at [462, 73] on span "In tem 100mm" at bounding box center [496, 77] width 76 height 18
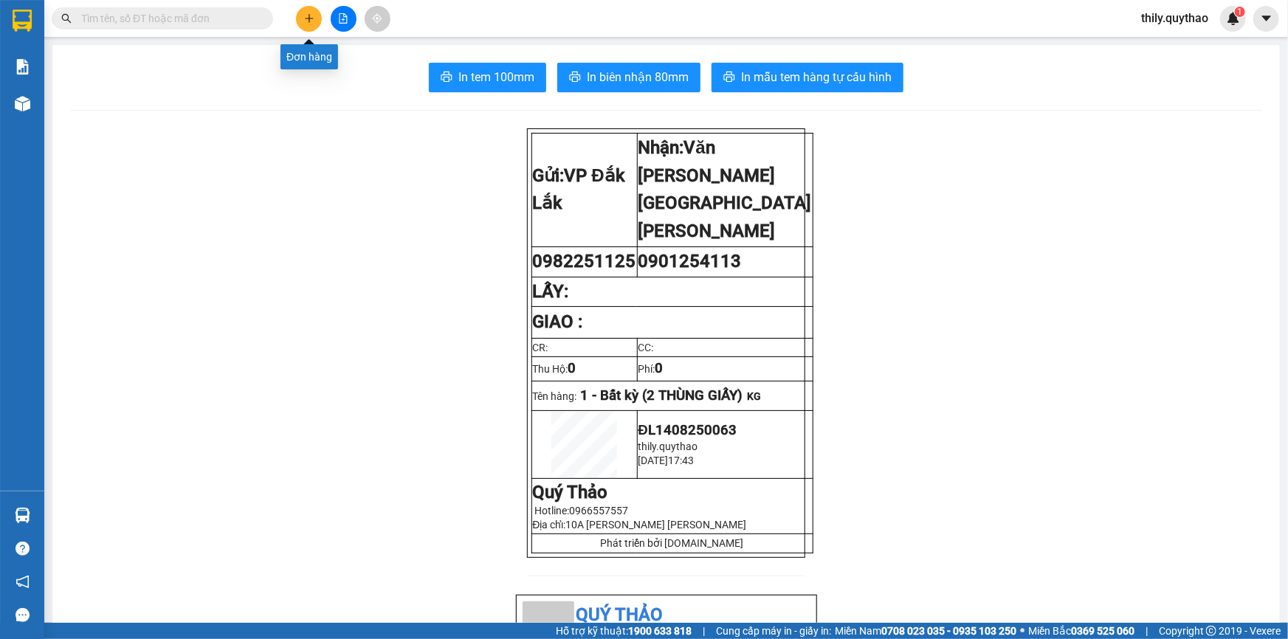
click at [312, 19] on icon "plus" at bounding box center [309, 18] width 10 height 10
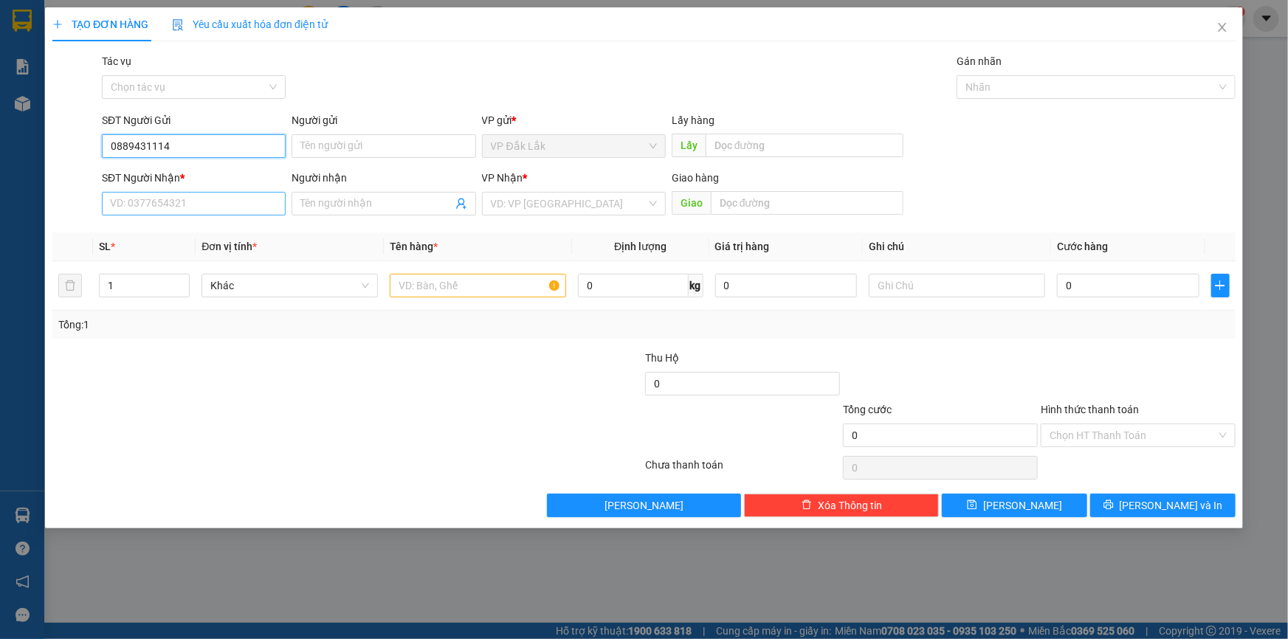
type input "0889431114"
click at [151, 211] on input "SĐT Người Nhận *" at bounding box center [194, 204] width 184 height 24
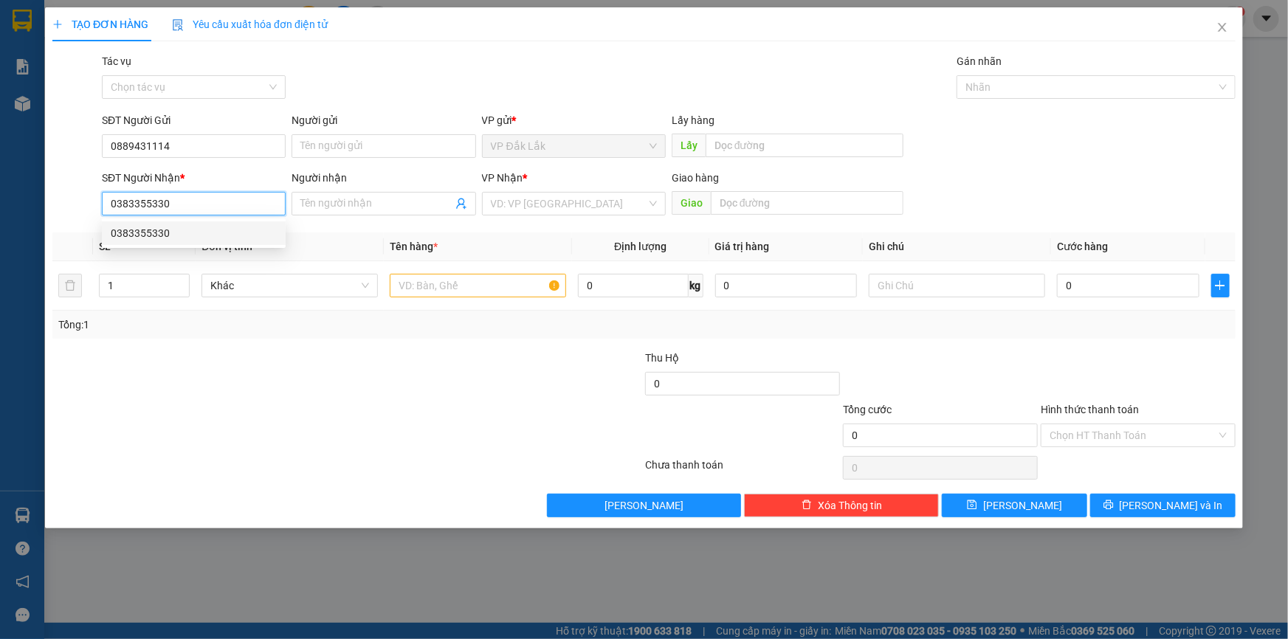
click at [152, 235] on div "0383355330" at bounding box center [194, 233] width 166 height 16
type input "0383355330"
click at [505, 292] on input "text" at bounding box center [478, 286] width 176 height 24
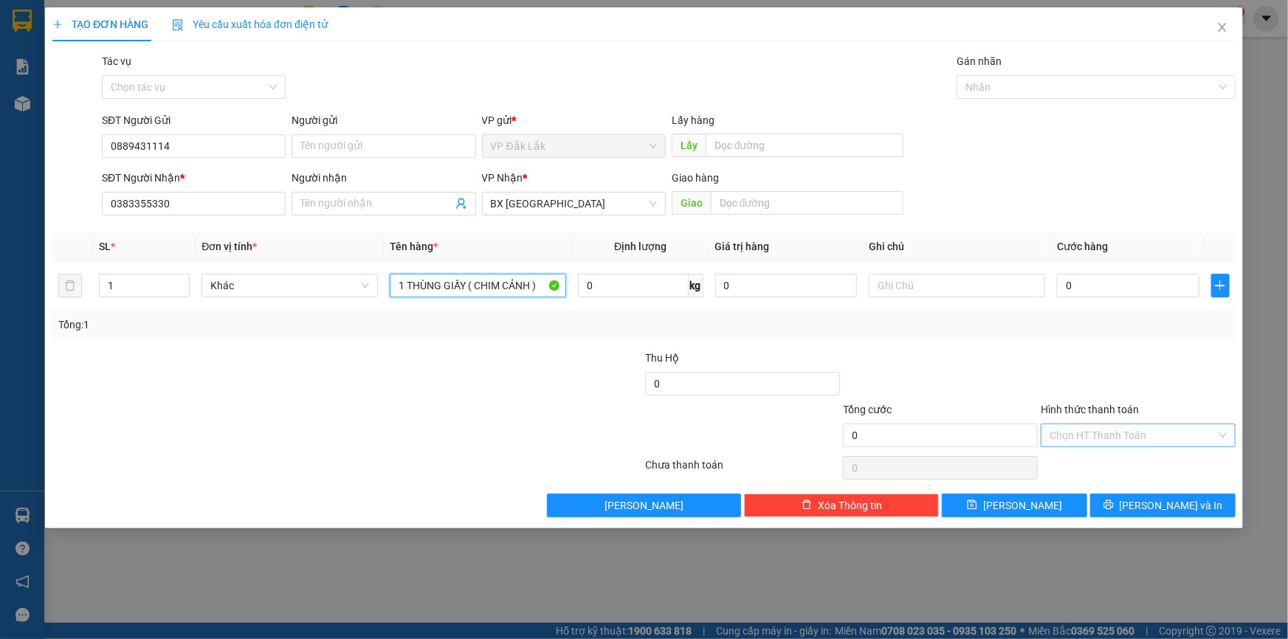
type input "1 THÙNG GIẤY ( CHIM CẢNH )"
click at [1163, 442] on input "Hình thức thanh toán" at bounding box center [1133, 435] width 167 height 22
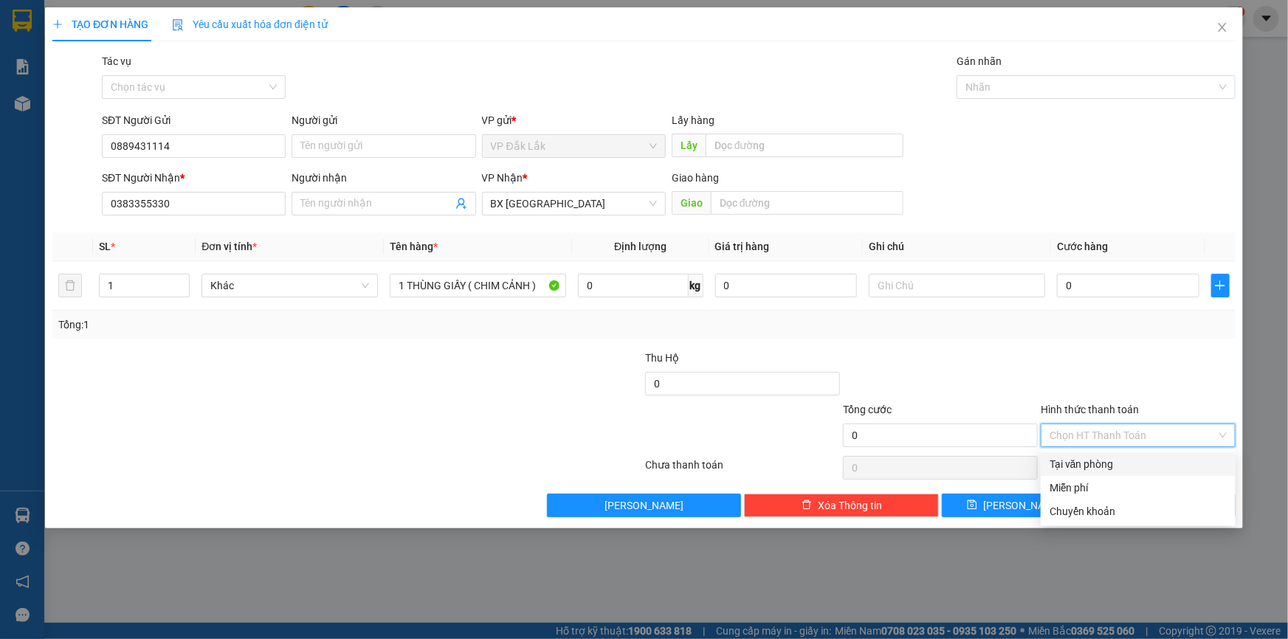
click at [1166, 470] on div "Tại văn phòng" at bounding box center [1138, 464] width 177 height 16
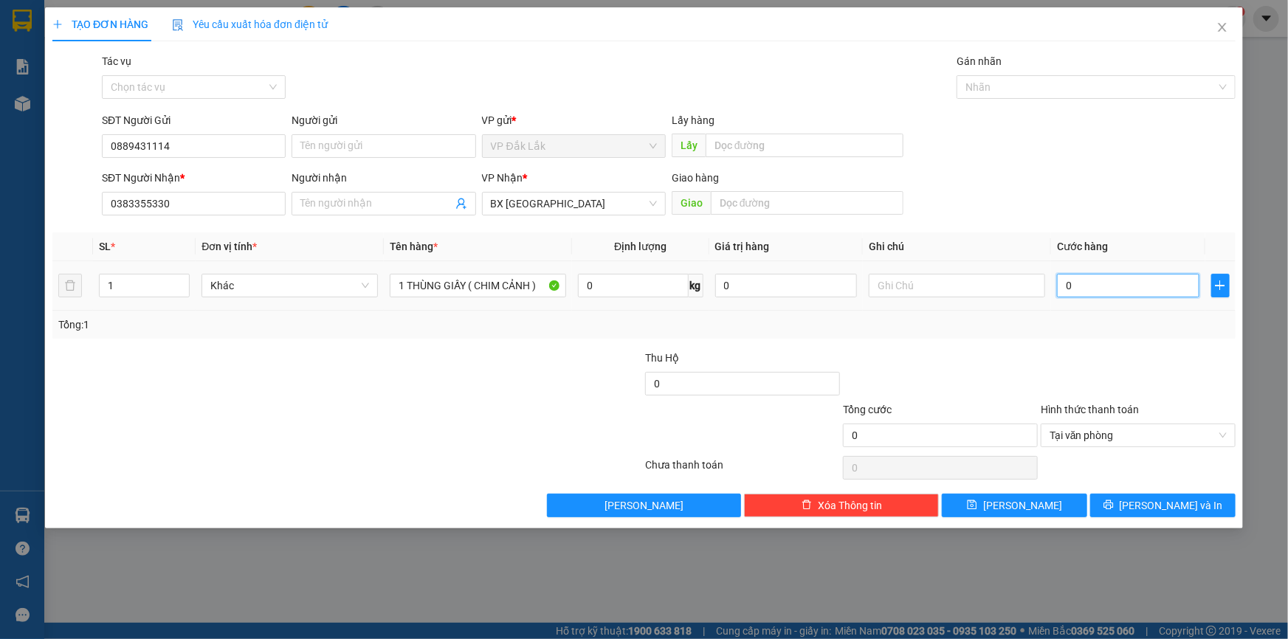
click at [1063, 282] on input "0" at bounding box center [1128, 286] width 142 height 24
type input "1"
type input "10"
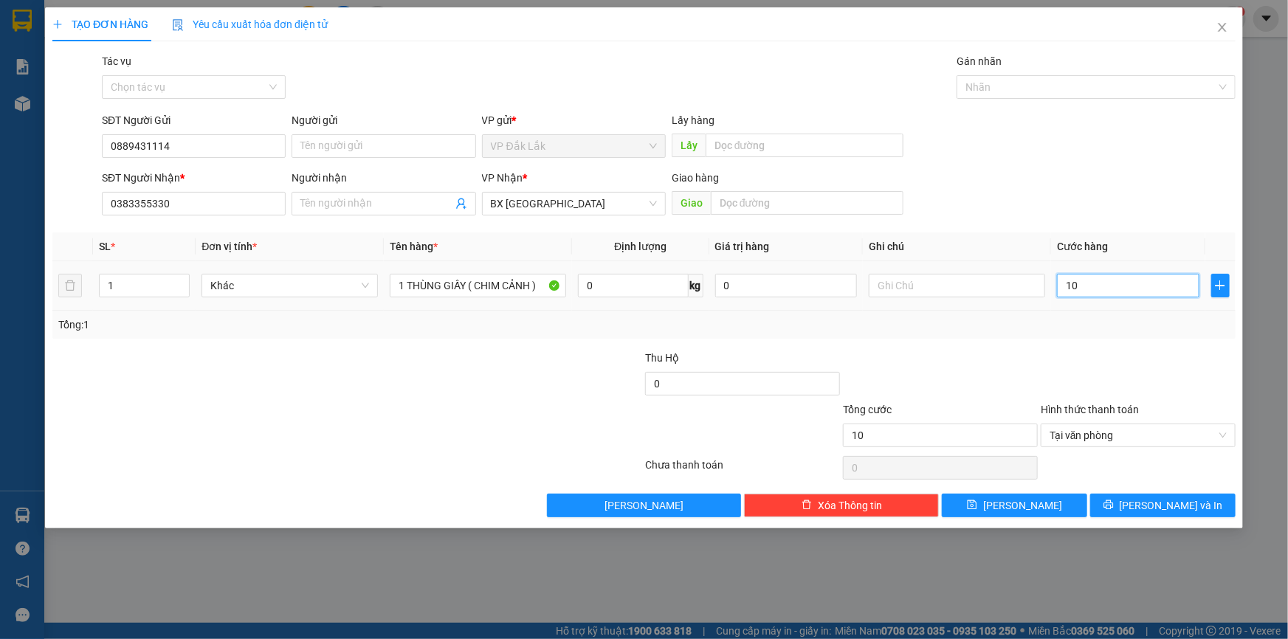
type input "100"
type input "1.000"
type input "10.000"
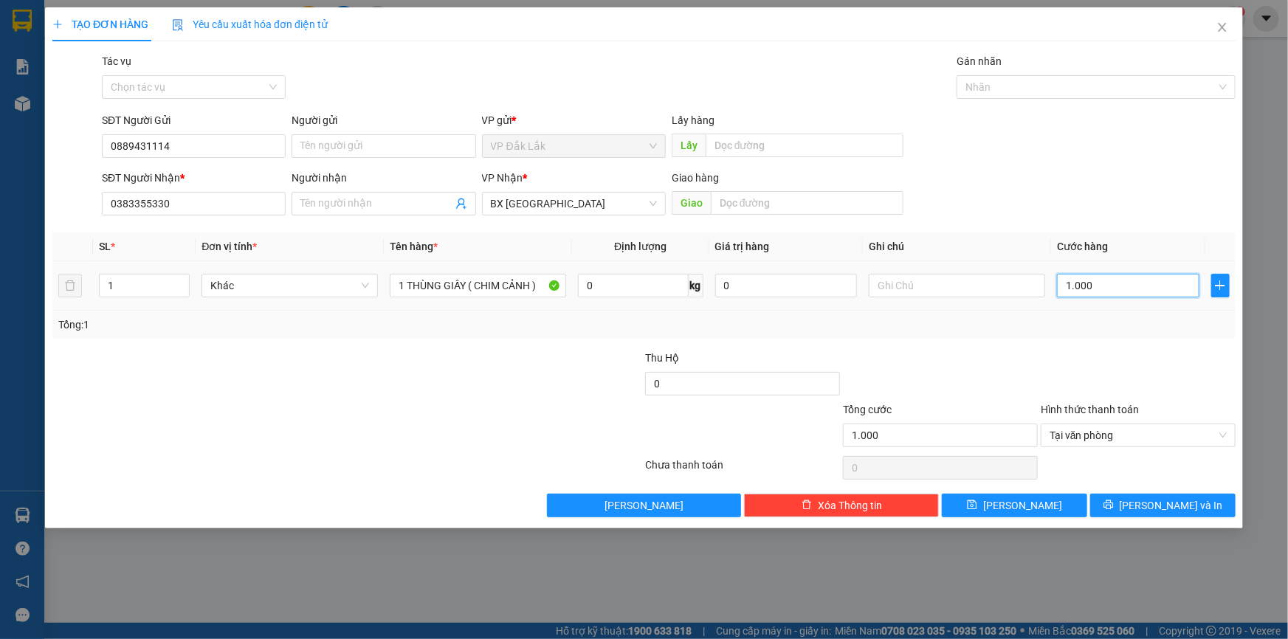
type input "10.000"
type input "100.000"
click at [1121, 505] on button "Lưu và In" at bounding box center [1162, 506] width 145 height 24
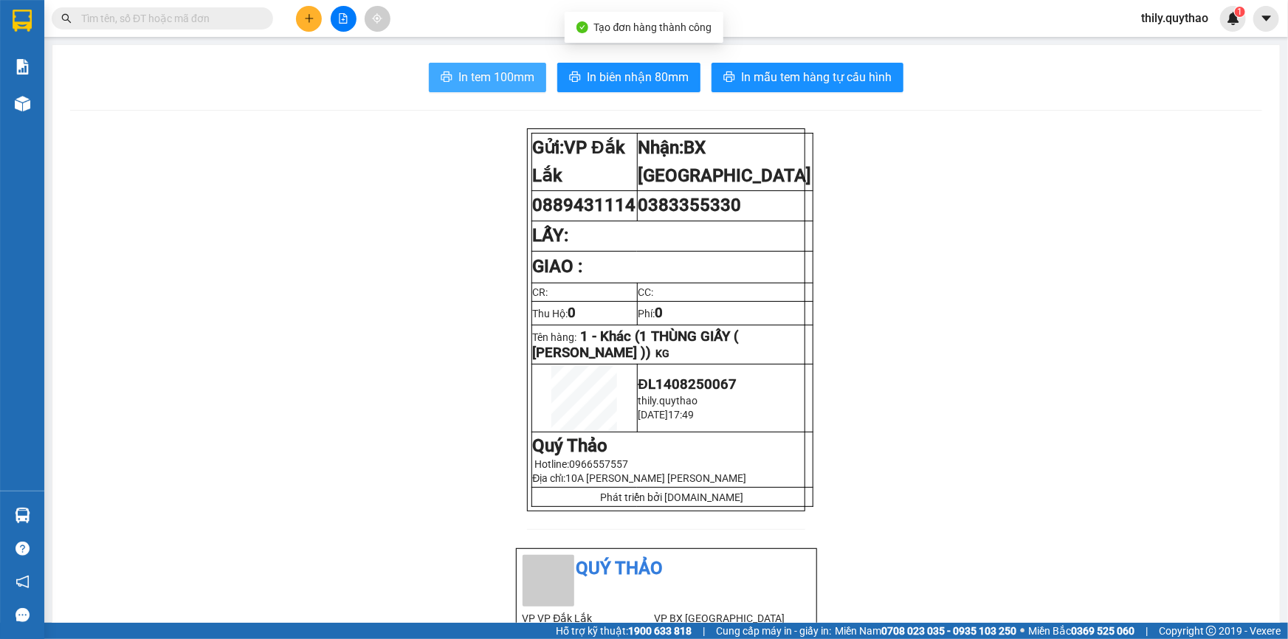
click at [511, 86] on span "In tem 100mm" at bounding box center [496, 77] width 76 height 18
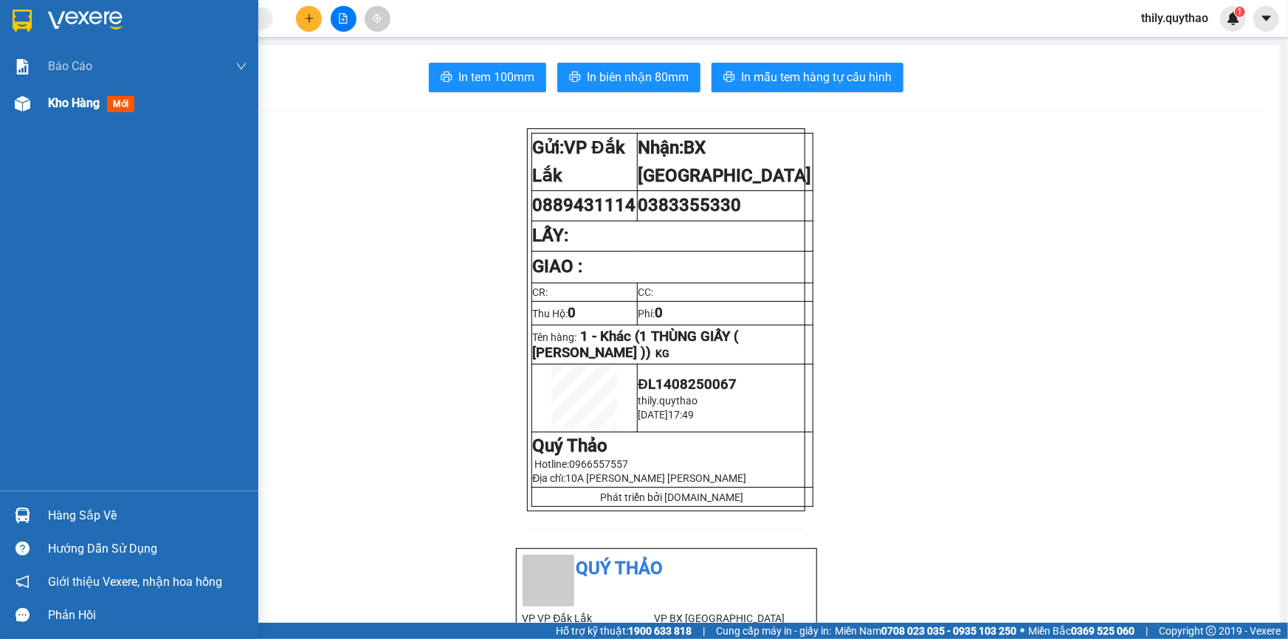
click at [83, 101] on span "Kho hàng" at bounding box center [74, 103] width 52 height 14
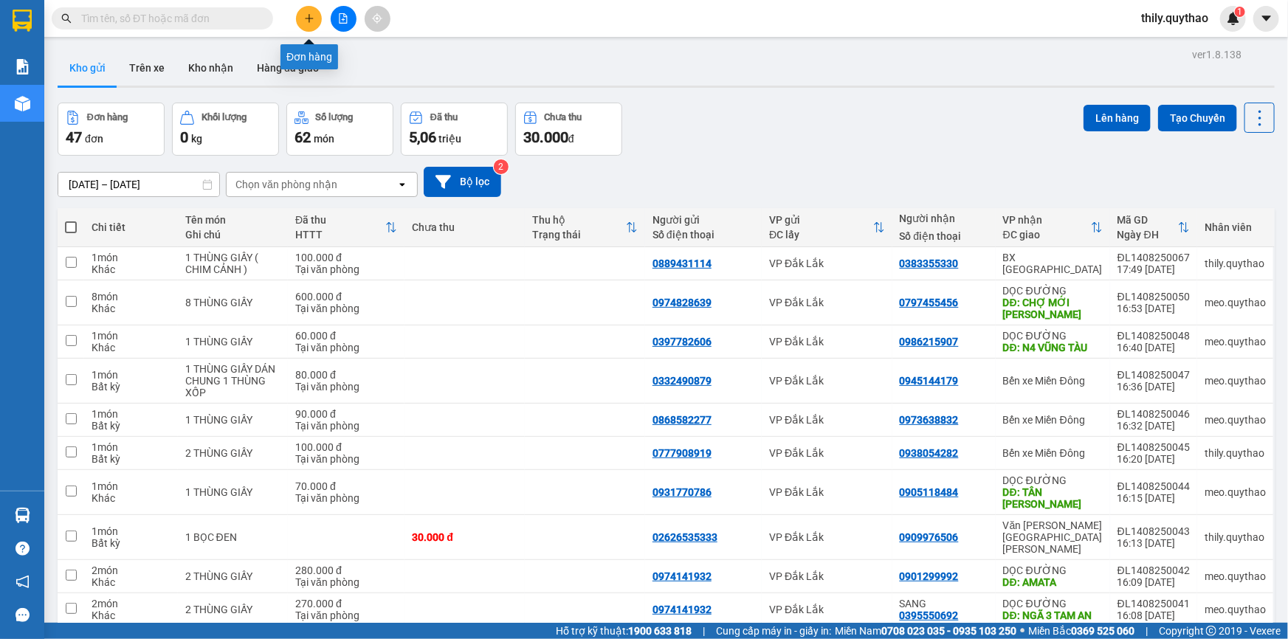
click at [301, 15] on button at bounding box center [309, 19] width 26 height 26
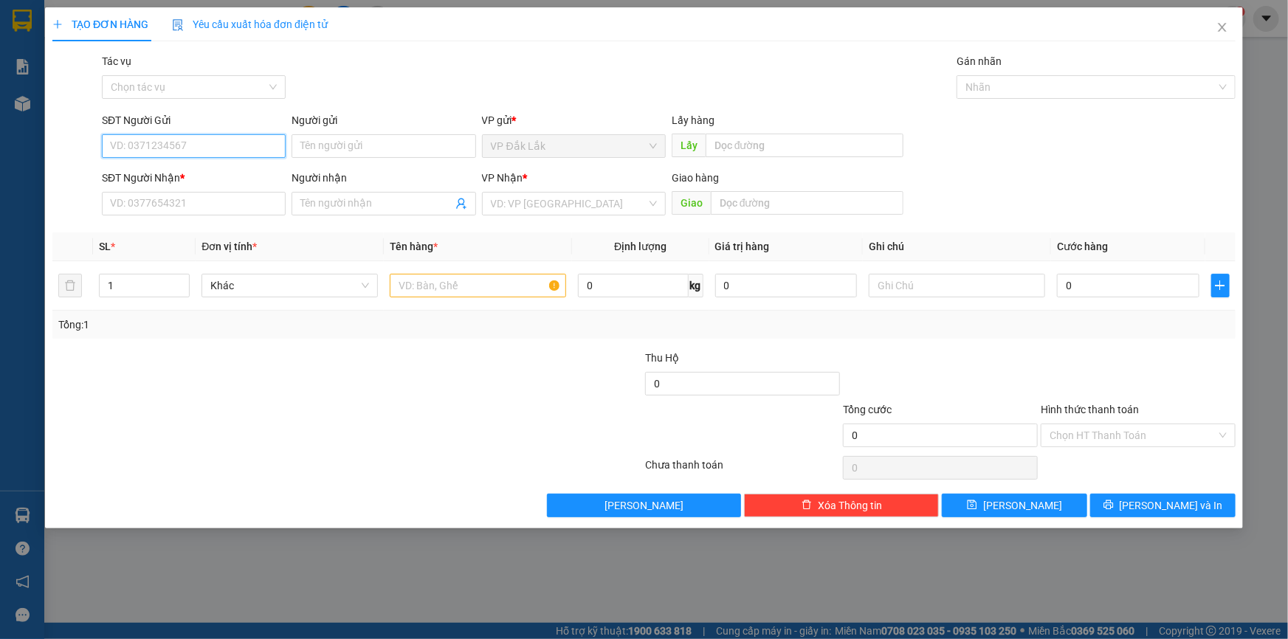
click at [190, 141] on input "SĐT Người Gửi" at bounding box center [194, 146] width 184 height 24
type input "0978610919"
click at [176, 210] on input "SĐT Người Nhận *" at bounding box center [194, 204] width 184 height 24
click at [536, 209] on input "search" at bounding box center [569, 204] width 156 height 22
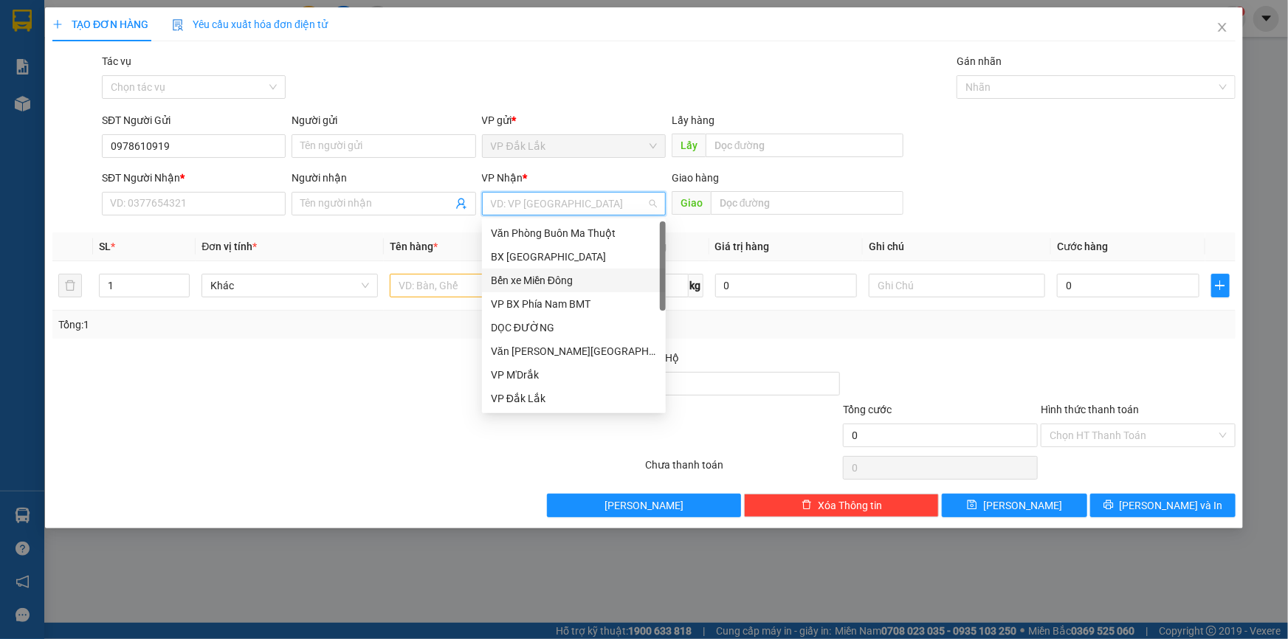
click at [539, 278] on div "Bến xe Miền Đông" at bounding box center [574, 280] width 166 height 16
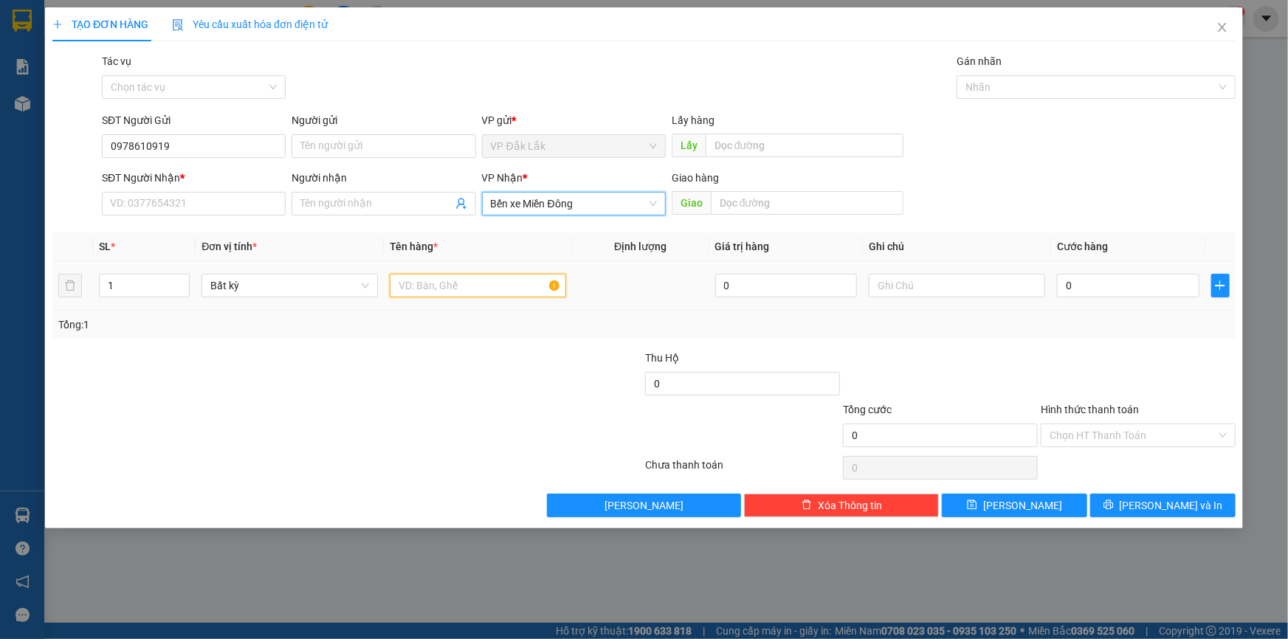
click at [458, 288] on input "text" at bounding box center [478, 286] width 176 height 24
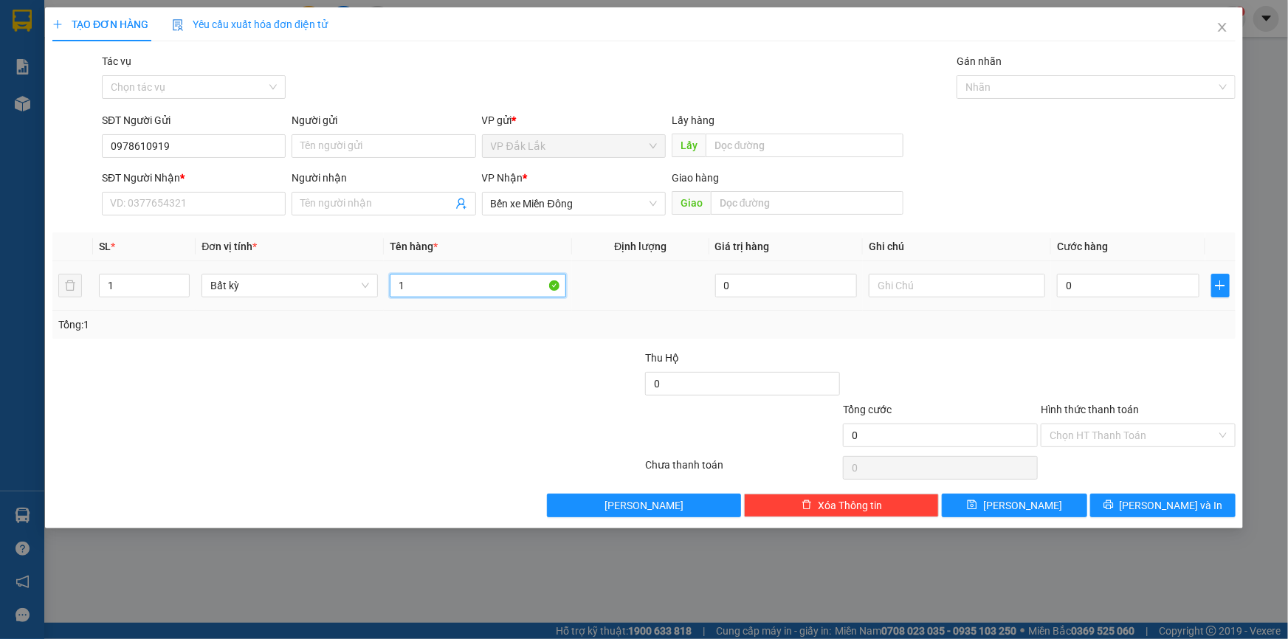
type input "1"
click at [261, 204] on input "SĐT Người Nhận *" at bounding box center [194, 204] width 184 height 24
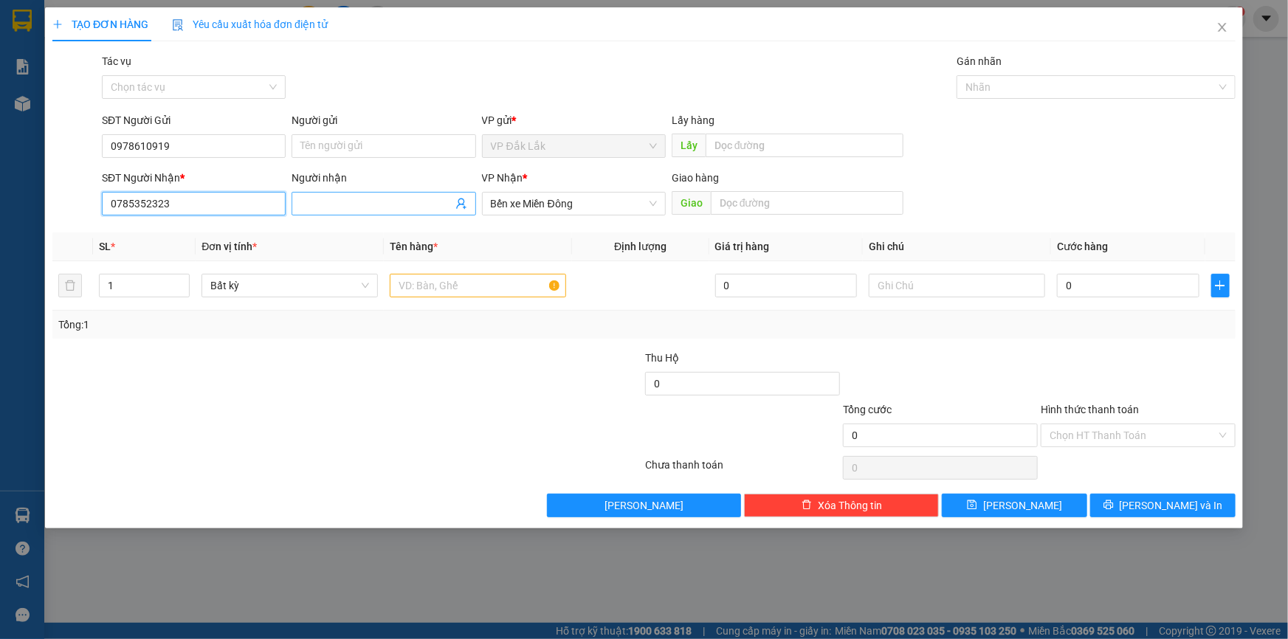
type input "0785352323"
click at [376, 197] on input "Người nhận" at bounding box center [375, 204] width 151 height 16
type input "THÂU"
click at [509, 292] on input "text" at bounding box center [478, 286] width 176 height 24
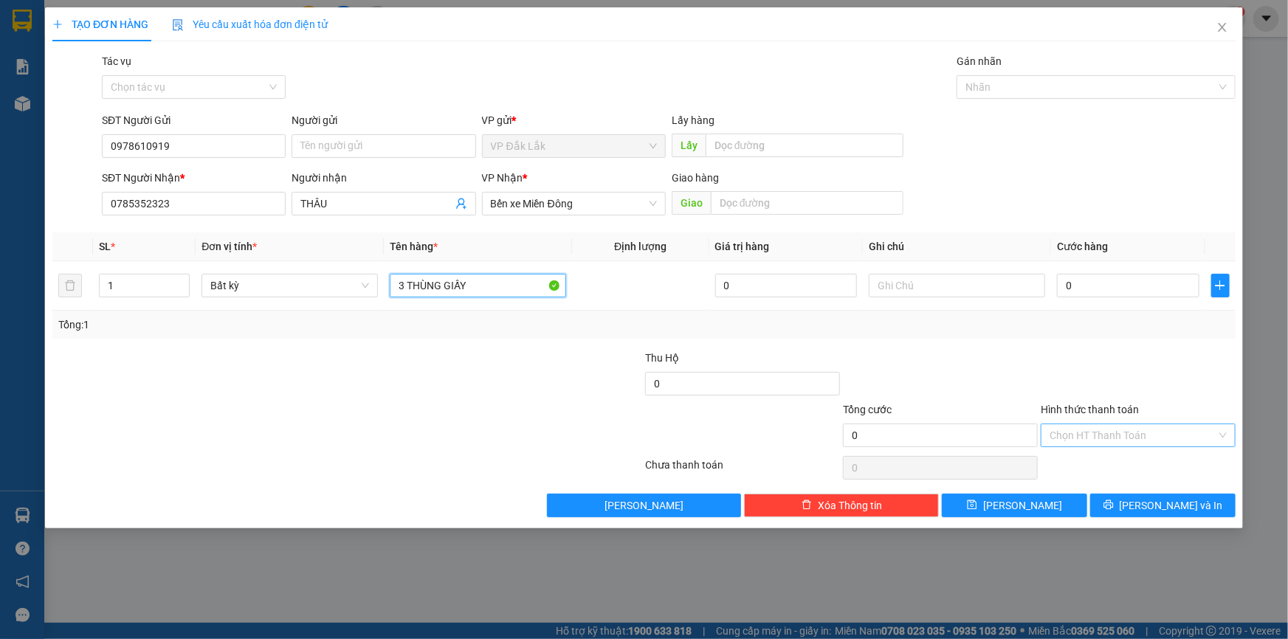
type input "3 THÙNG GIẤY"
click at [1067, 430] on input "Hình thức thanh toán" at bounding box center [1133, 435] width 167 height 22
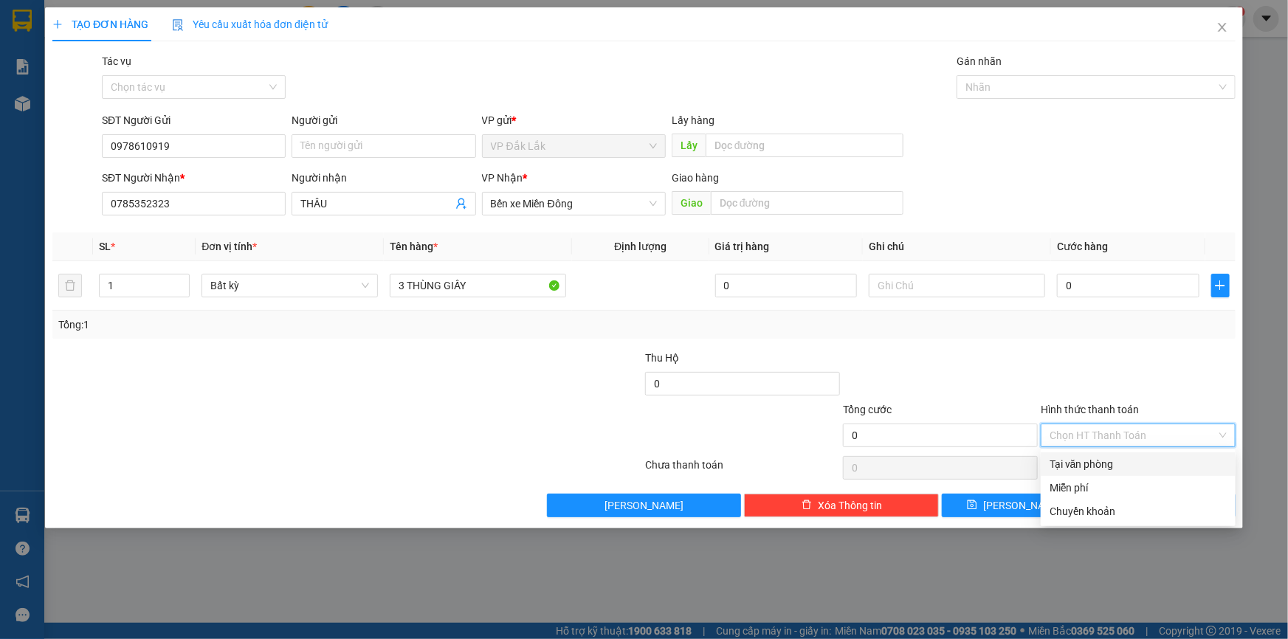
click at [1088, 466] on div "Tại văn phòng" at bounding box center [1138, 464] width 177 height 16
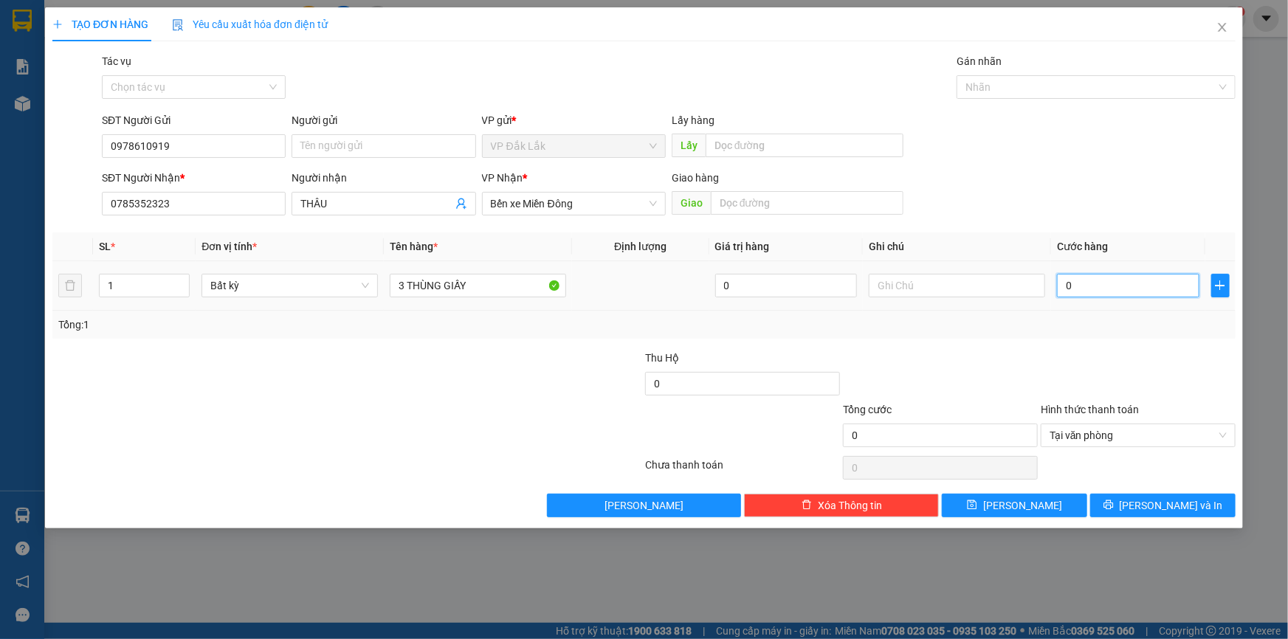
click at [1070, 285] on input "0" at bounding box center [1128, 286] width 142 height 24
type input "1"
type input "15"
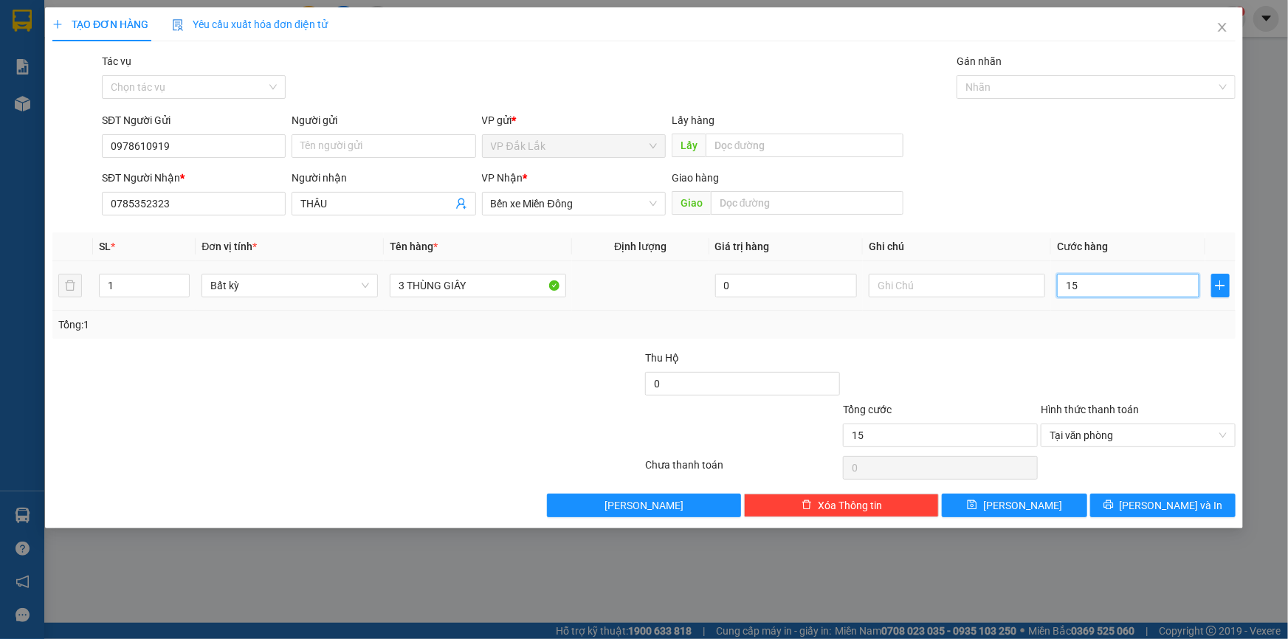
type input "150"
type input "1.500"
type input "15.000"
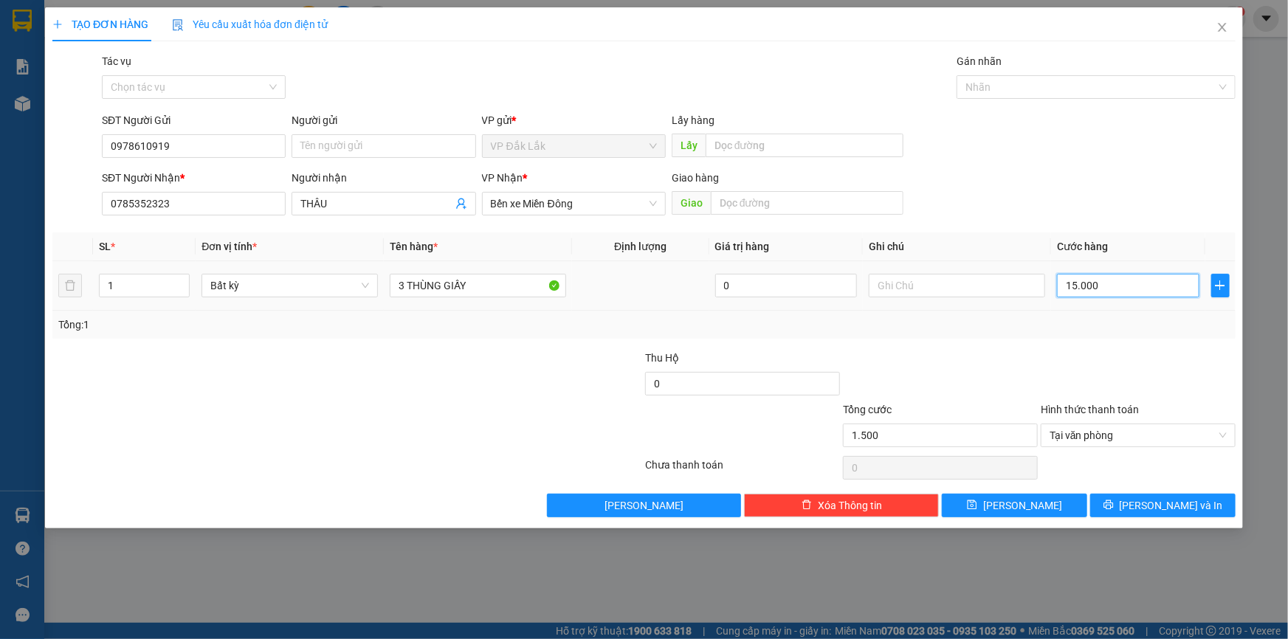
type input "15.000"
type input "150.000"
click at [1186, 507] on span "Lưu và In" at bounding box center [1171, 506] width 103 height 16
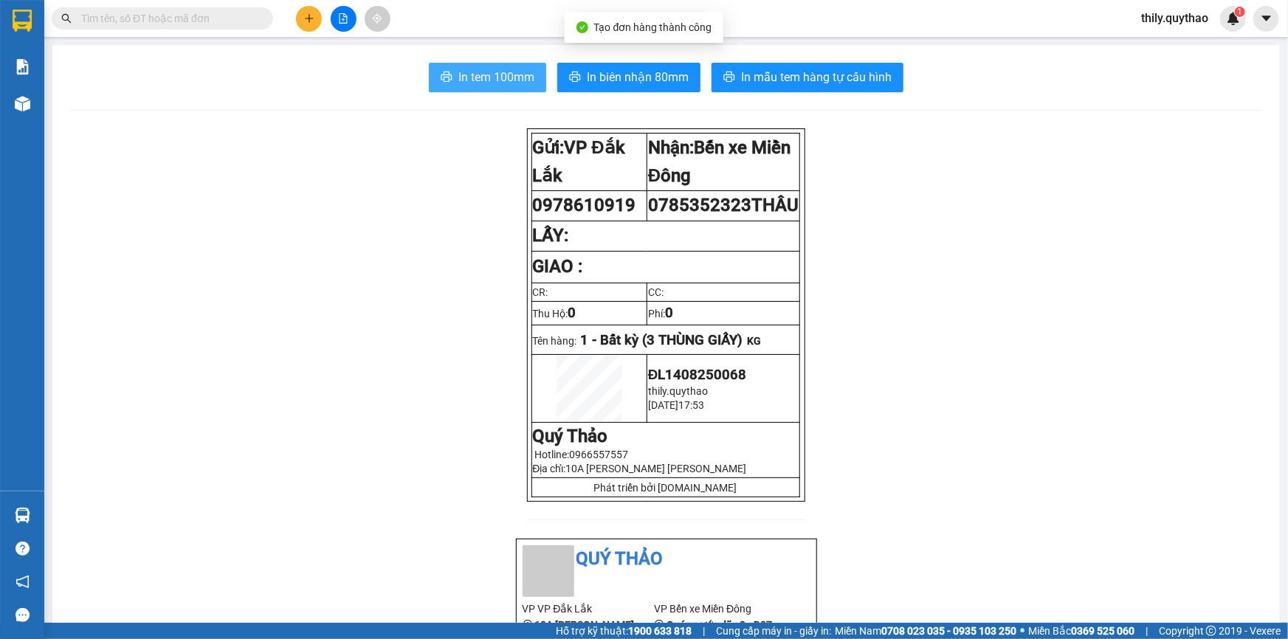
click at [484, 78] on span "In tem 100mm" at bounding box center [496, 77] width 76 height 18
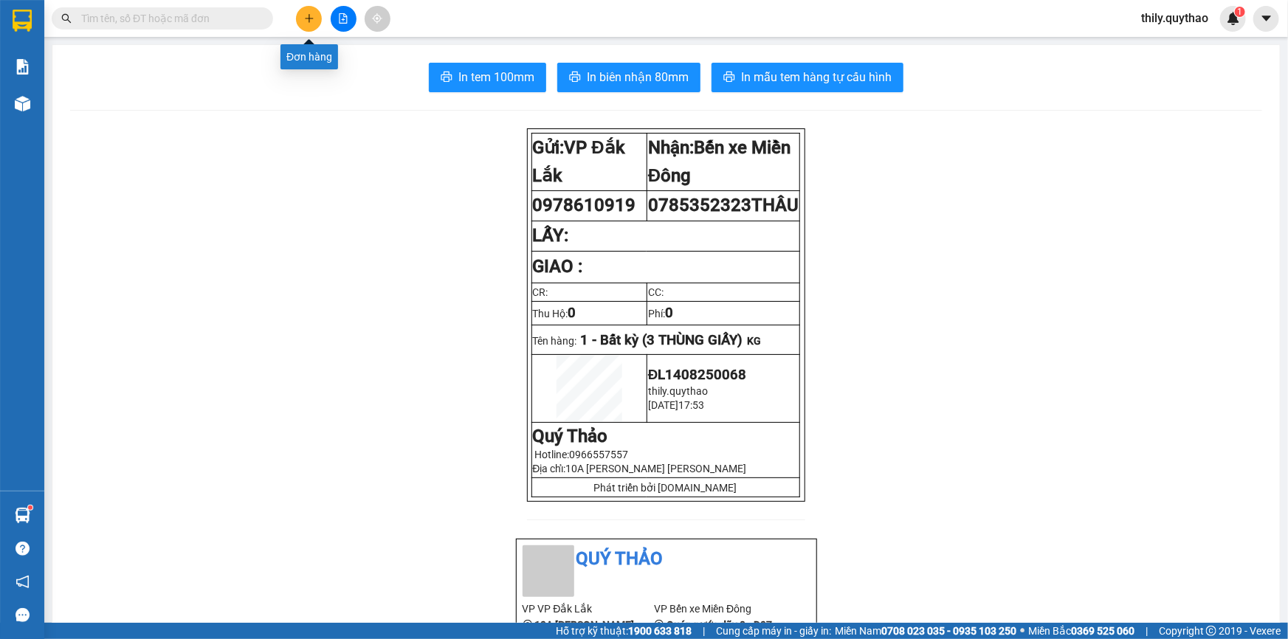
click at [315, 18] on button at bounding box center [309, 19] width 26 height 26
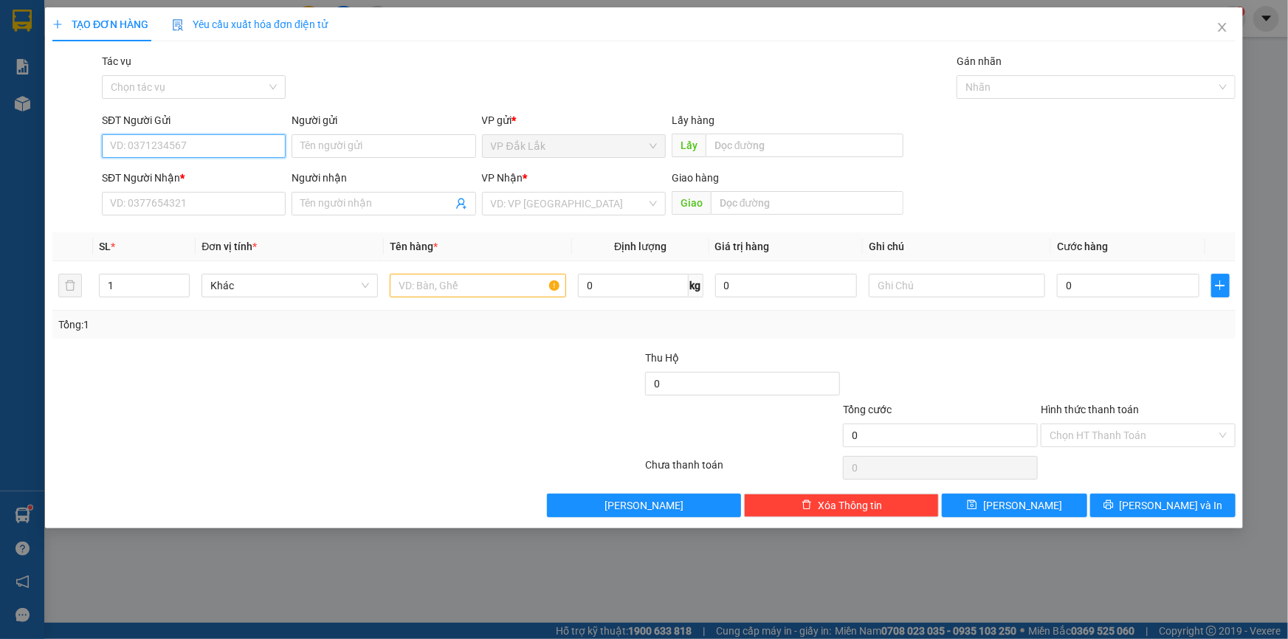
click at [225, 141] on input "SĐT Người Gửi" at bounding box center [194, 146] width 184 height 24
type input "0347189272"
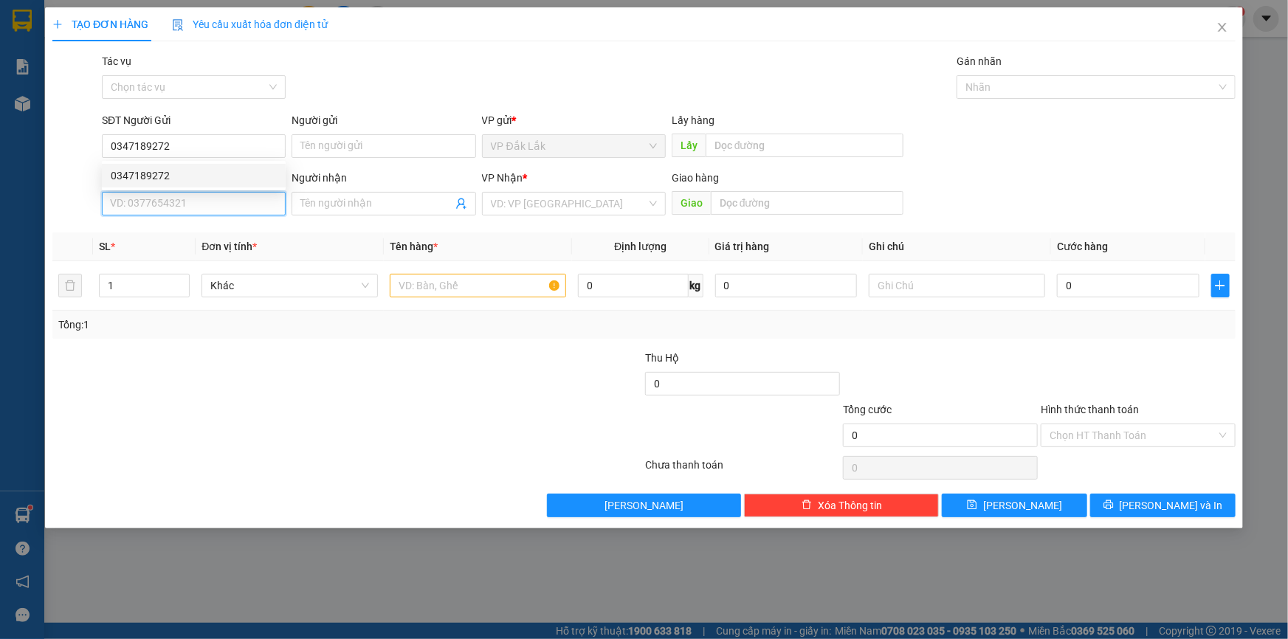
click at [190, 207] on input "SĐT Người Nhận *" at bounding box center [194, 204] width 184 height 24
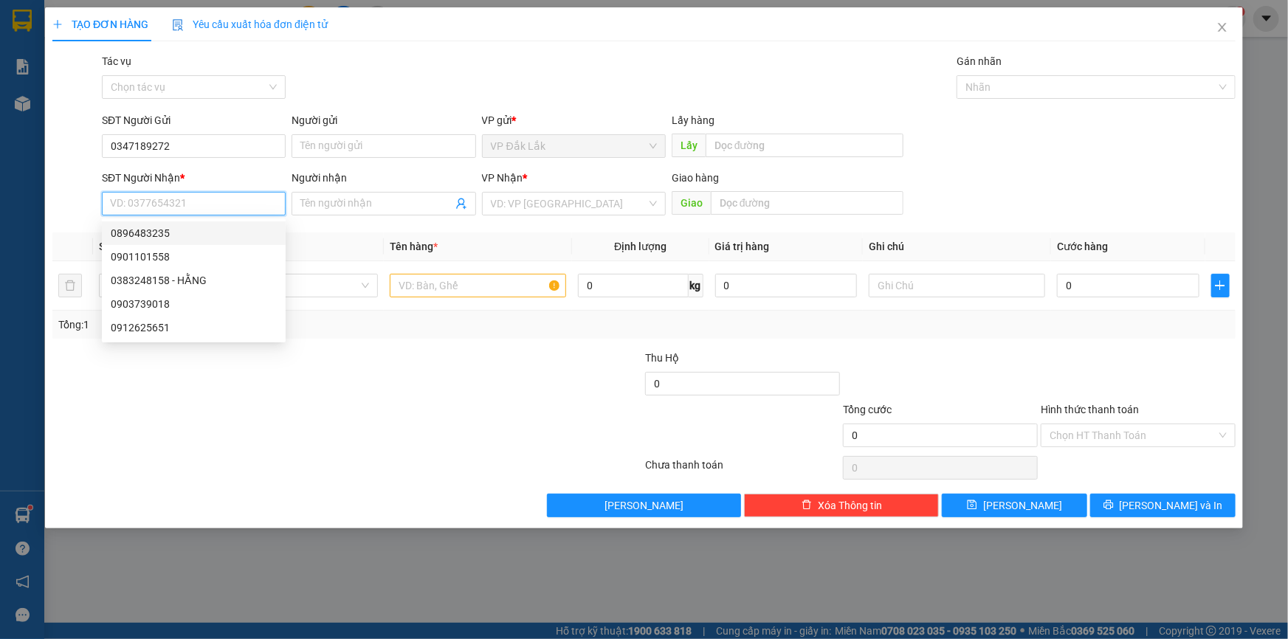
click at [188, 233] on div "0896483235" at bounding box center [194, 233] width 166 height 16
type input "0896483235"
type input "BÀU BÀNG"
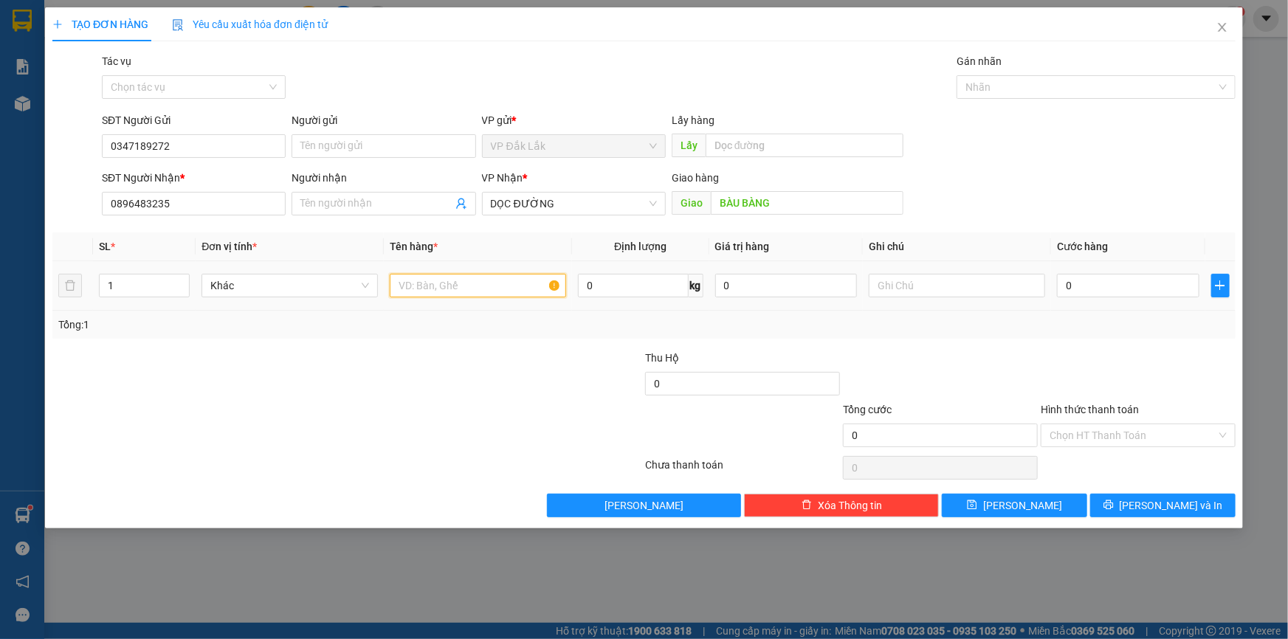
click at [433, 290] on input "text" at bounding box center [478, 286] width 176 height 24
type input "2 THÙNG GIẤY"
click at [1095, 436] on input "Hình thức thanh toán" at bounding box center [1133, 435] width 167 height 22
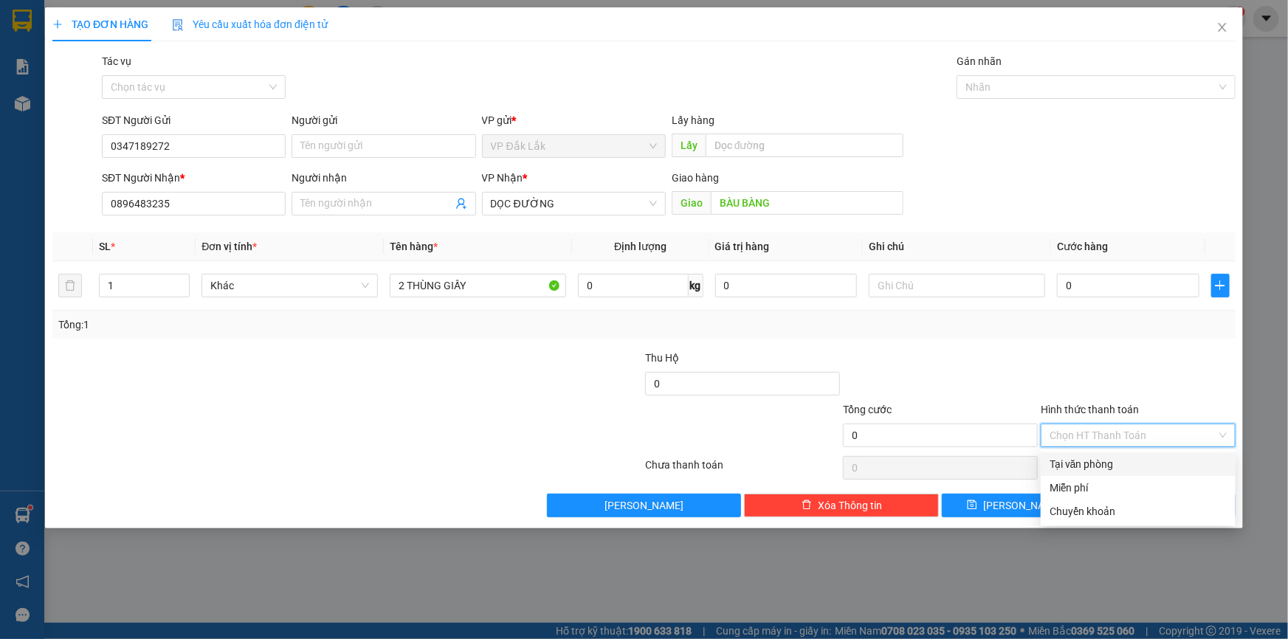
click at [1094, 469] on div "Tại văn phòng" at bounding box center [1138, 464] width 177 height 16
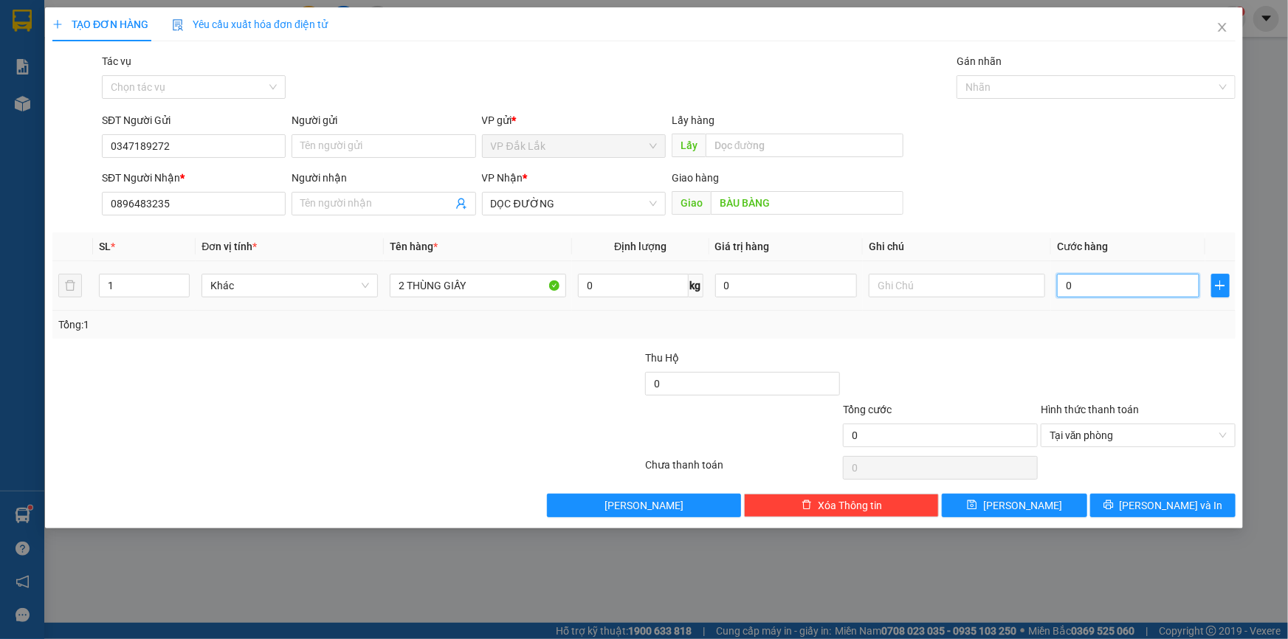
click at [1065, 281] on input "0" at bounding box center [1128, 286] width 142 height 24
type input "2"
type input "25"
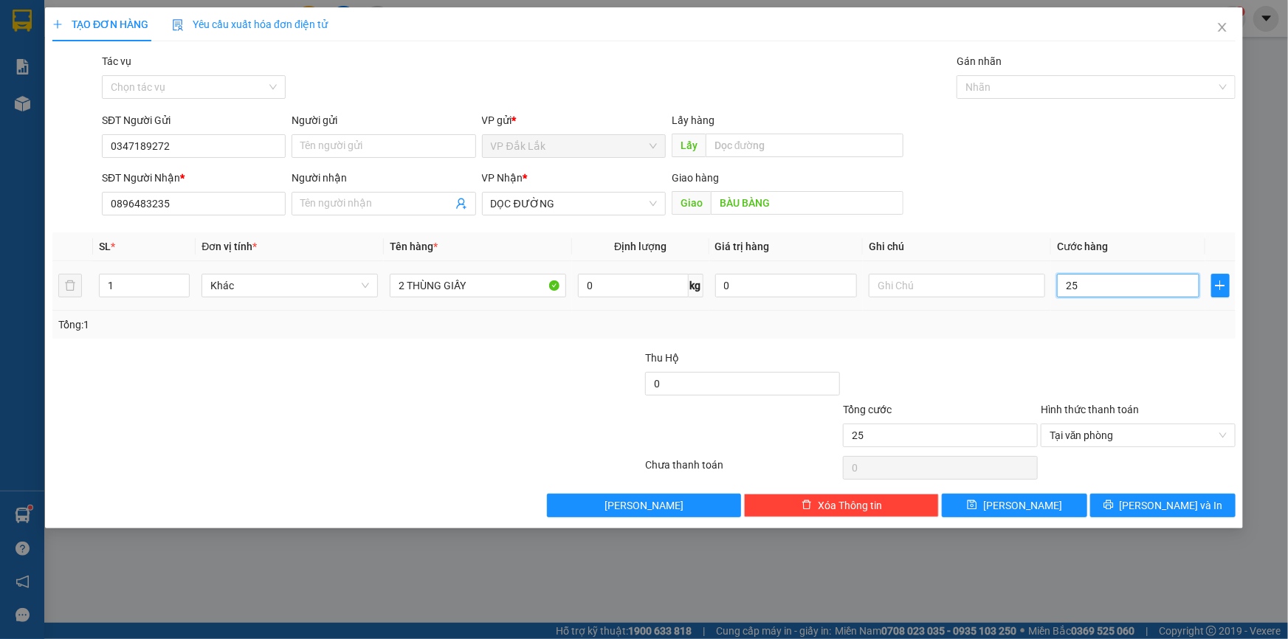
type input "250"
type input "2.500"
type input "25.000"
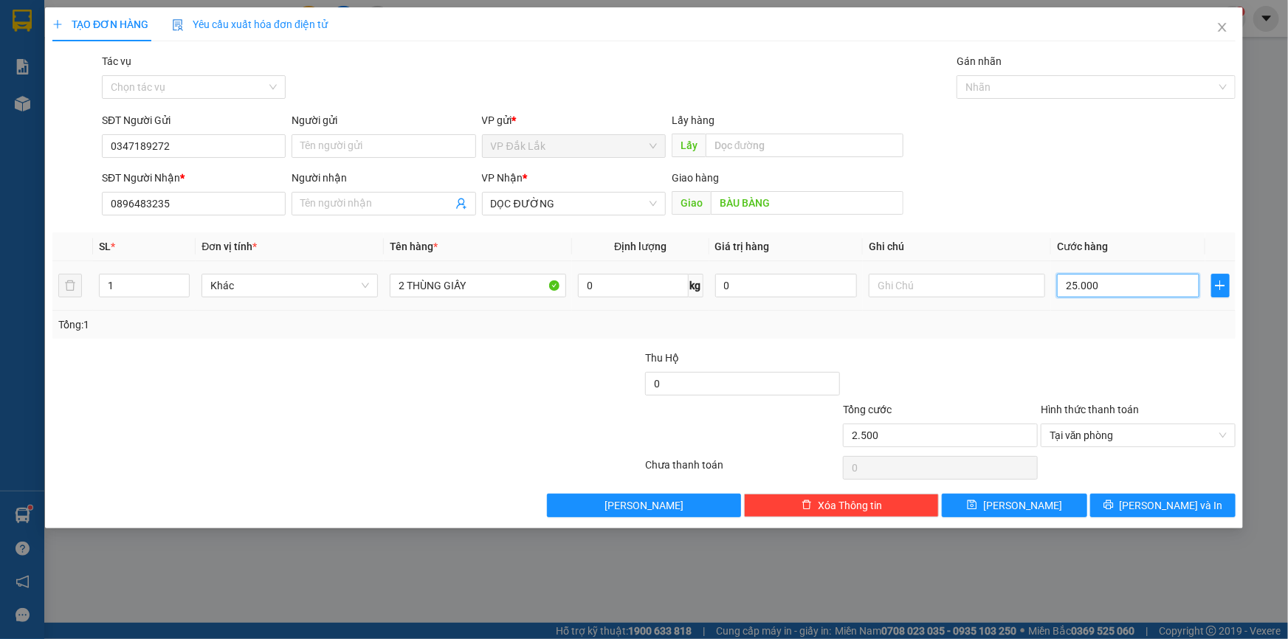
type input "25.000"
type input "250.000"
click at [1198, 509] on button "Lưu và In" at bounding box center [1162, 506] width 145 height 24
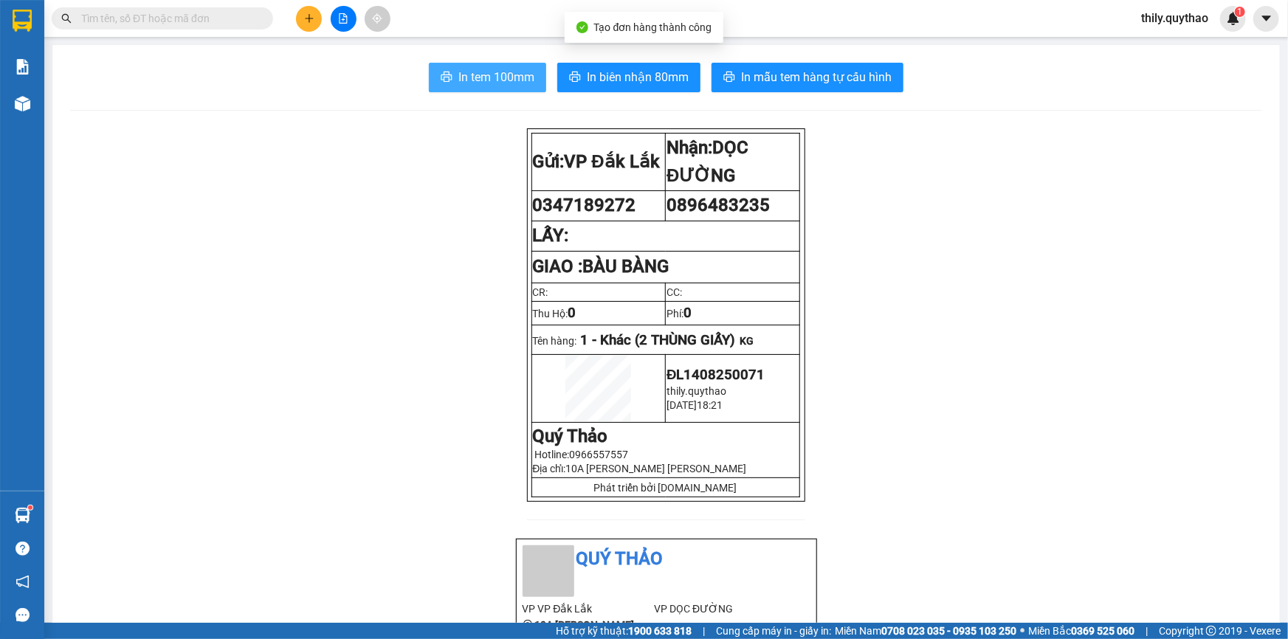
click at [480, 85] on span "In tem 100mm" at bounding box center [496, 77] width 76 height 18
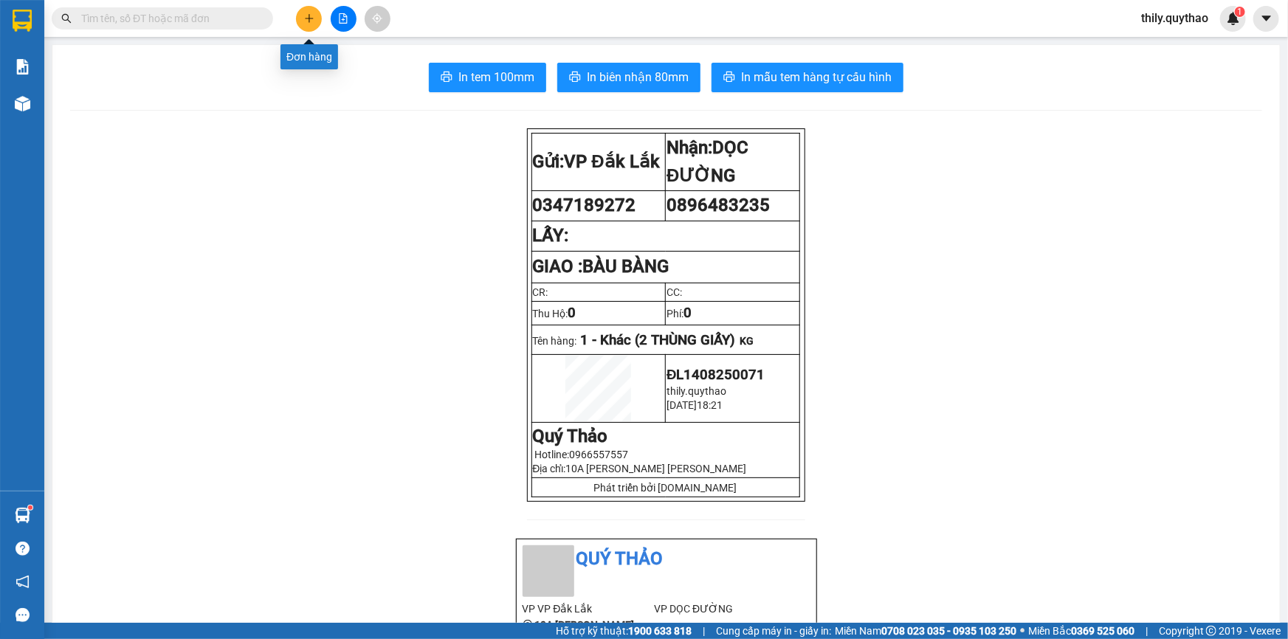
click at [312, 29] on button at bounding box center [309, 19] width 26 height 26
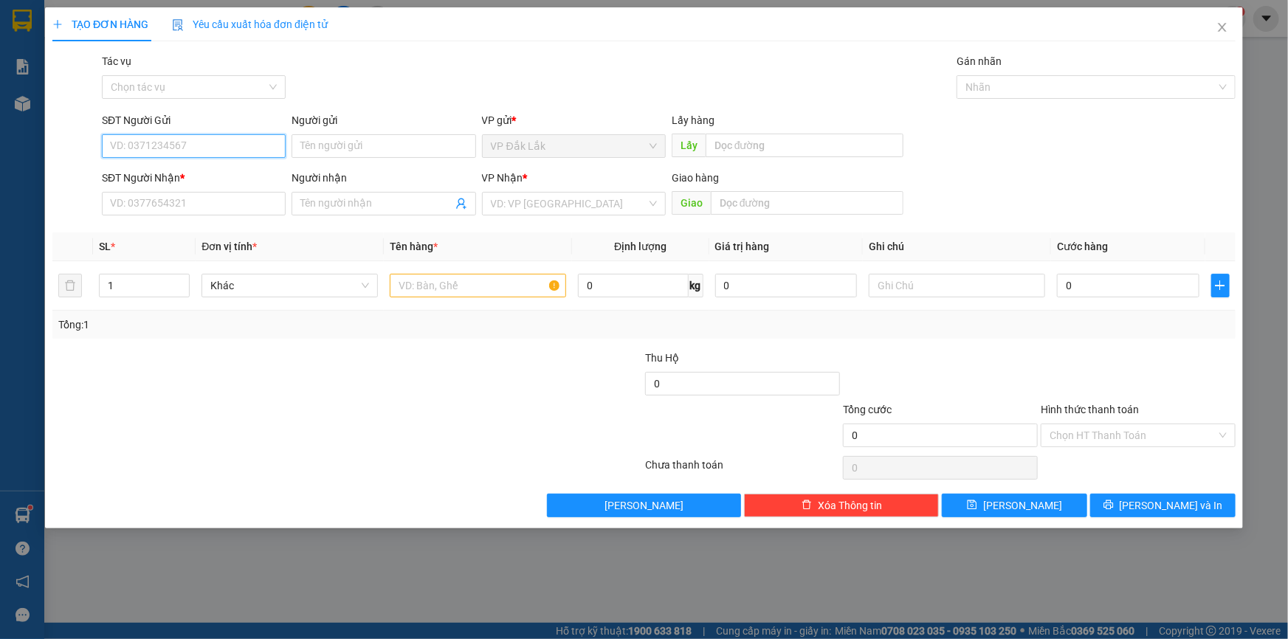
click at [251, 151] on input "SĐT Người Gửi" at bounding box center [194, 146] width 184 height 24
click at [244, 148] on input "SĐT Người Gửi" at bounding box center [194, 146] width 184 height 24
type input "0935111775"
drag, startPoint x: 168, startPoint y: 178, endPoint x: 171, endPoint y: 190, distance: 12.2
click at [168, 179] on div "0935111775" at bounding box center [194, 176] width 166 height 16
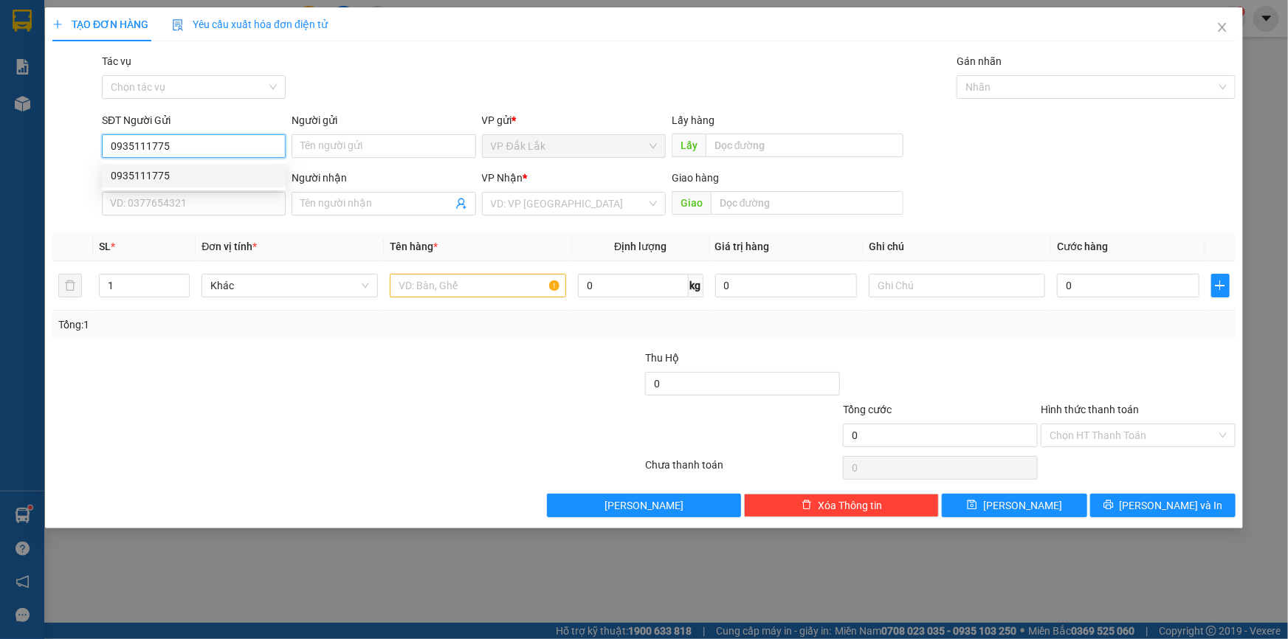
type input "0788874421"
type input "0935111775"
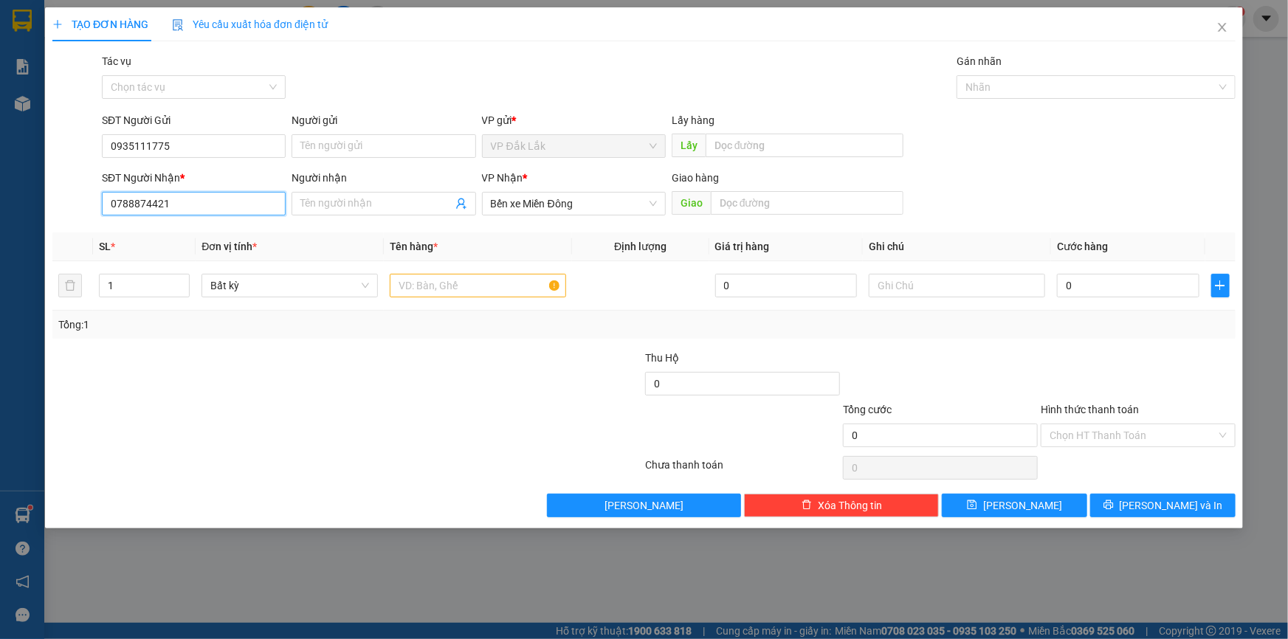
click at [169, 199] on input "0788874421" at bounding box center [194, 204] width 184 height 24
click at [482, 292] on input "text" at bounding box center [478, 286] width 176 height 24
type input "1 THÙNG GIẤY"
click at [1064, 437] on input "Hình thức thanh toán" at bounding box center [1133, 435] width 167 height 22
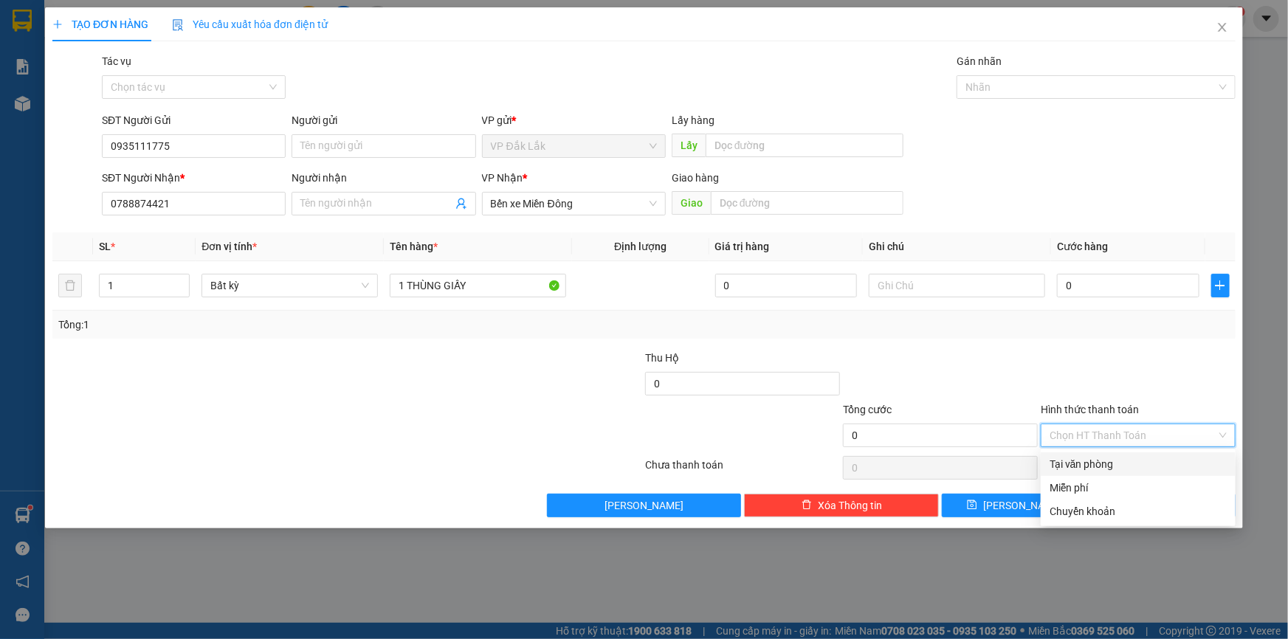
click at [1081, 462] on div "Tại văn phòng" at bounding box center [1138, 464] width 177 height 16
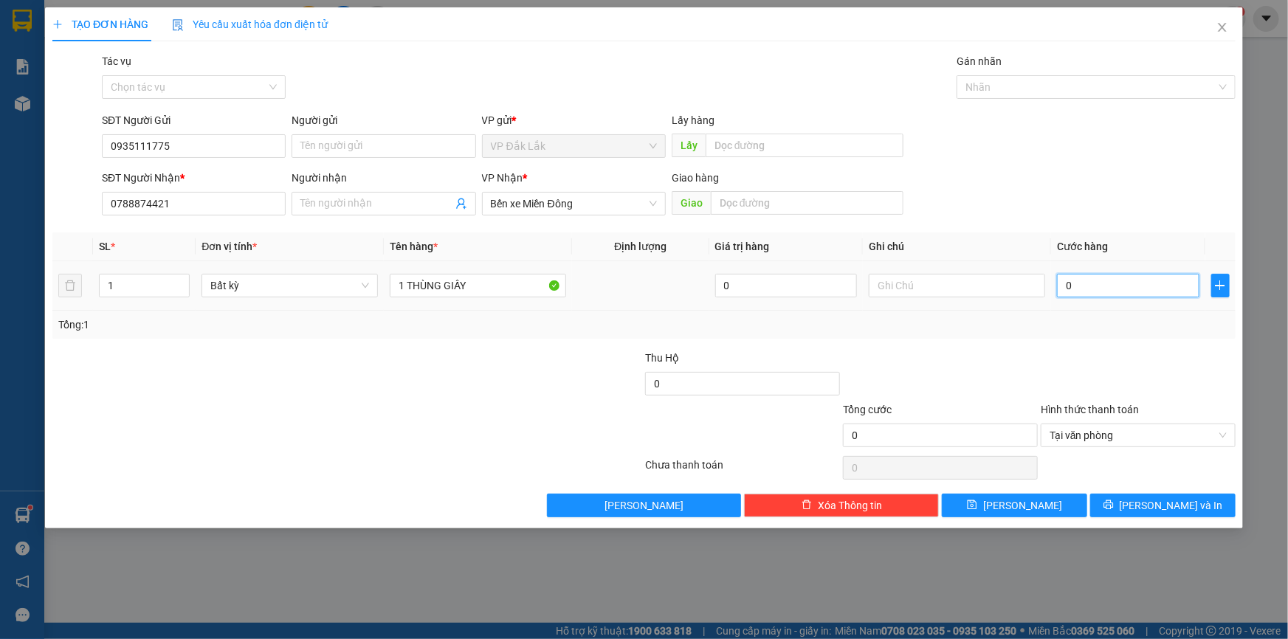
click at [1067, 289] on input "0" at bounding box center [1128, 286] width 142 height 24
type input "1"
type input "12"
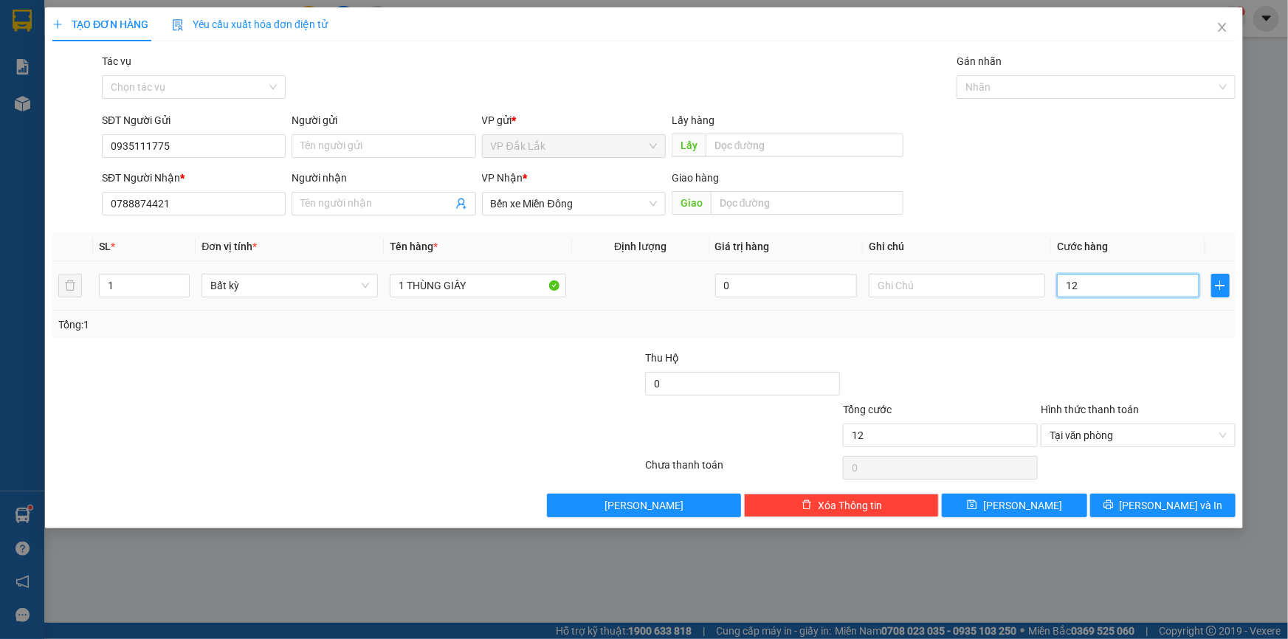
type input "120"
type input "1.200"
type input "12.000"
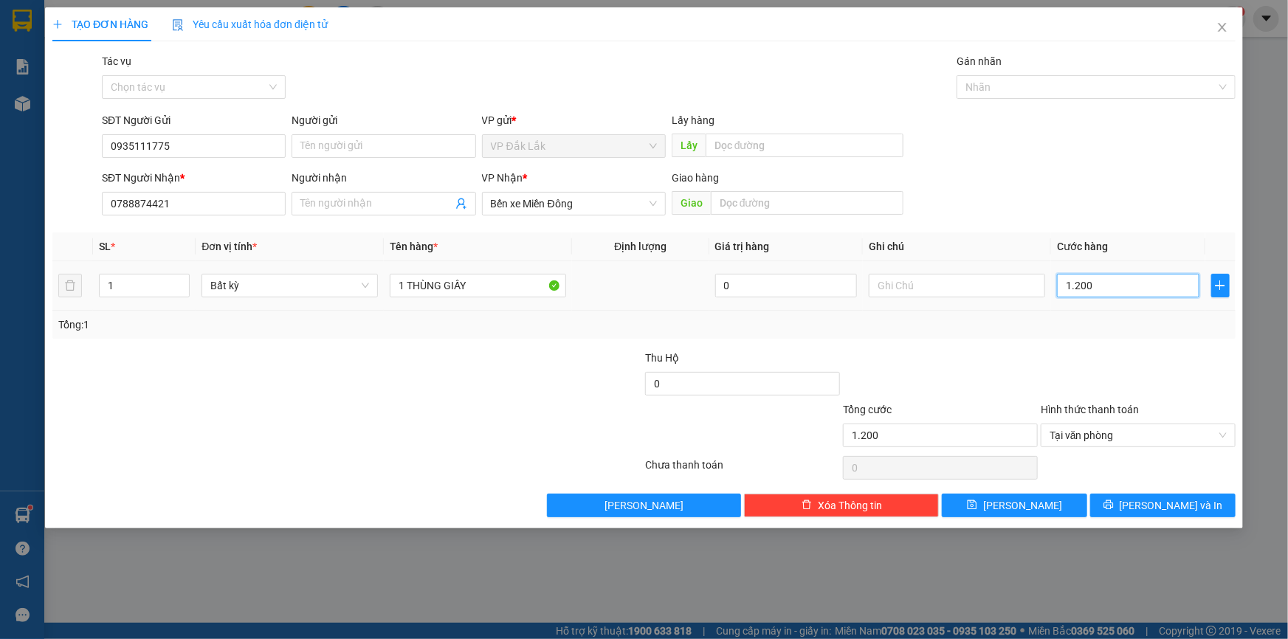
type input "12.000"
type input "120.000"
click at [1160, 501] on span "Lưu và In" at bounding box center [1171, 506] width 103 height 16
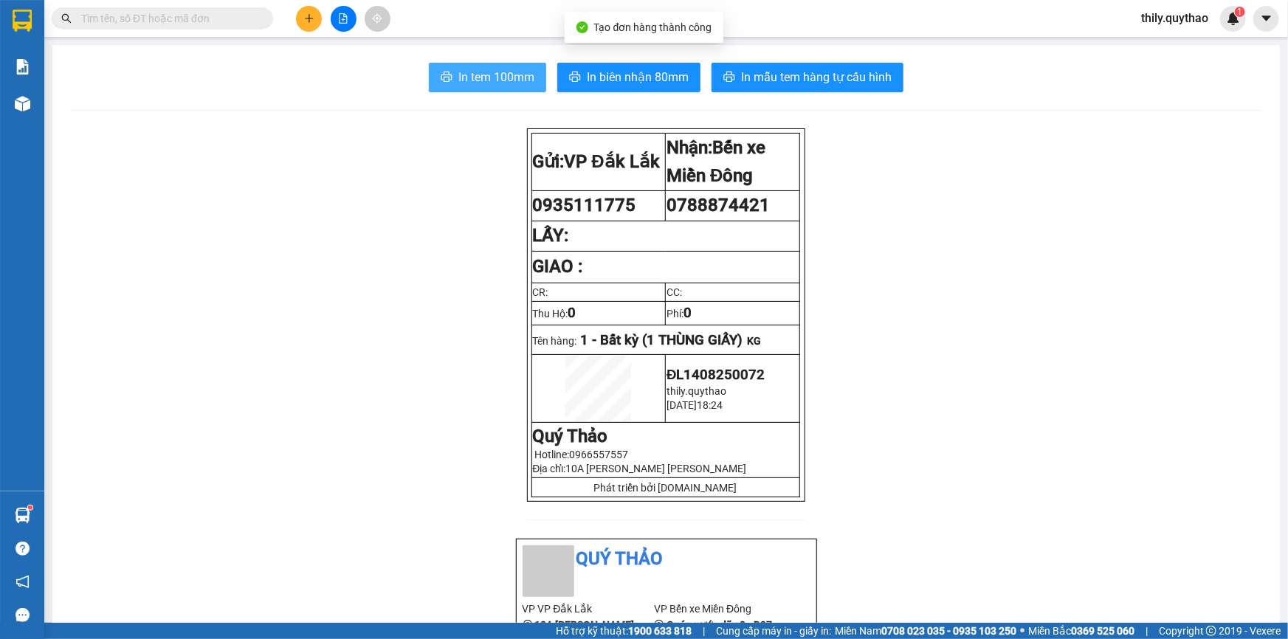
click at [512, 80] on span "In tem 100mm" at bounding box center [496, 77] width 76 height 18
